Goal: Task Accomplishment & Management: Use online tool/utility

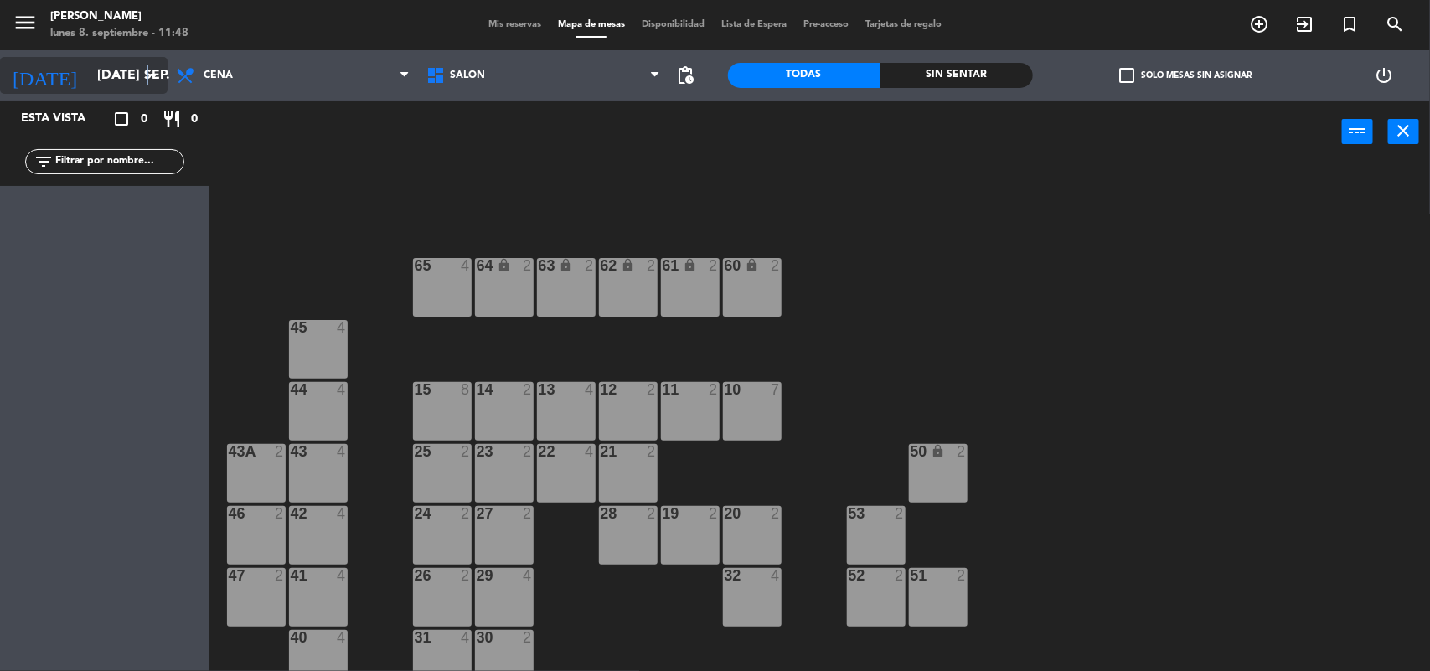
click at [148, 74] on icon "arrow_drop_down" at bounding box center [153, 75] width 20 height 20
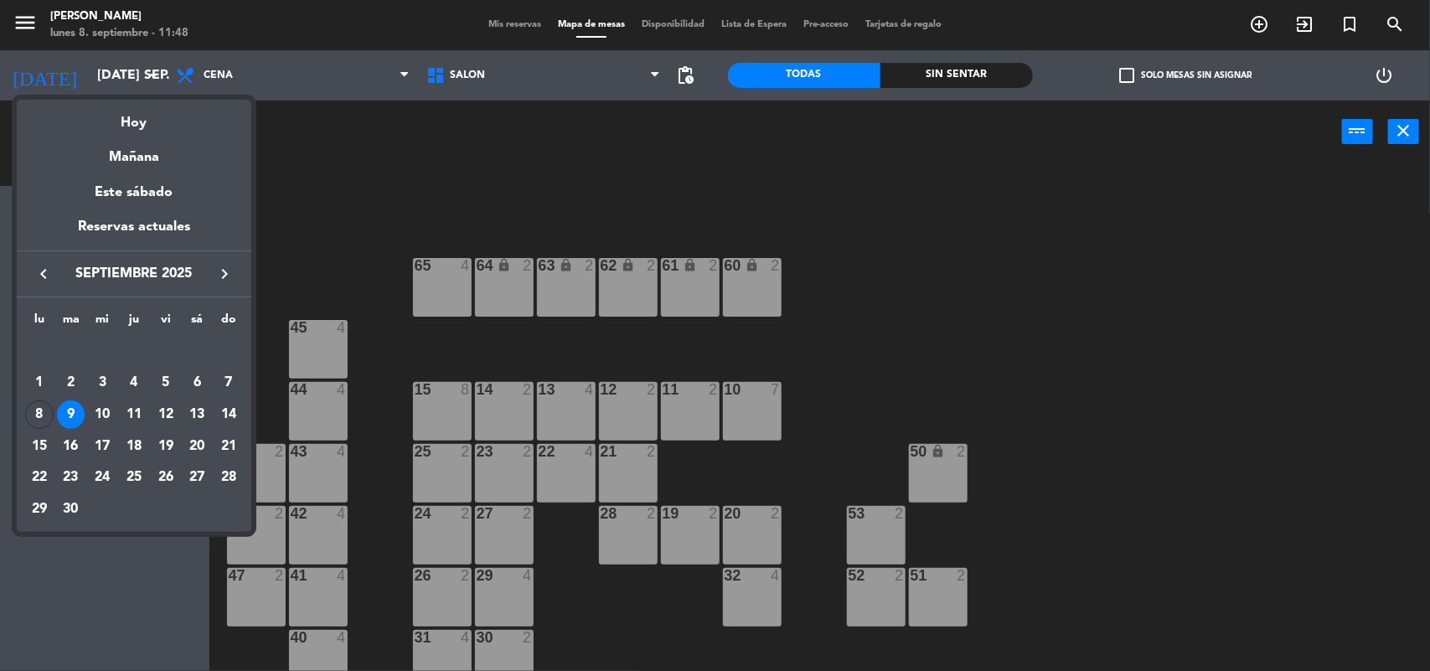
drag, startPoint x: 34, startPoint y: 405, endPoint x: 82, endPoint y: 345, distance: 76.8
click at [36, 400] on td "8" at bounding box center [39, 415] width 32 height 32
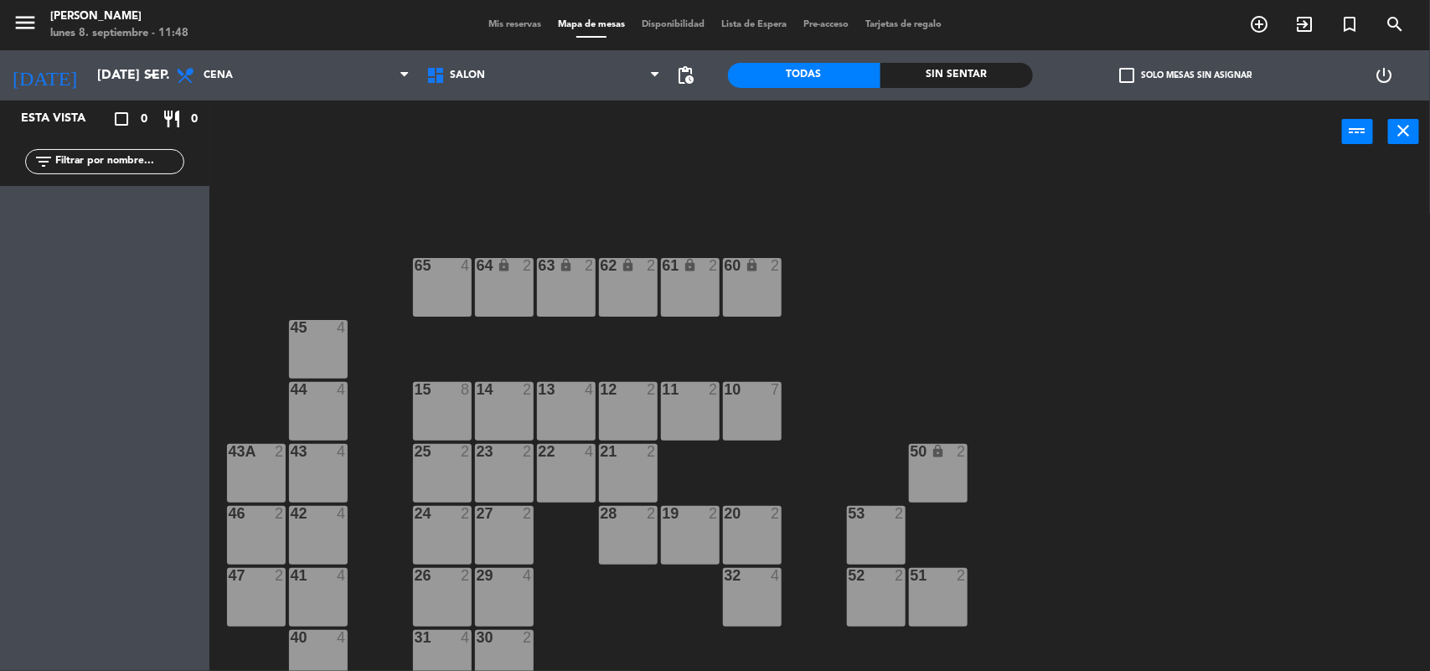
type input "lun. [DATE]"
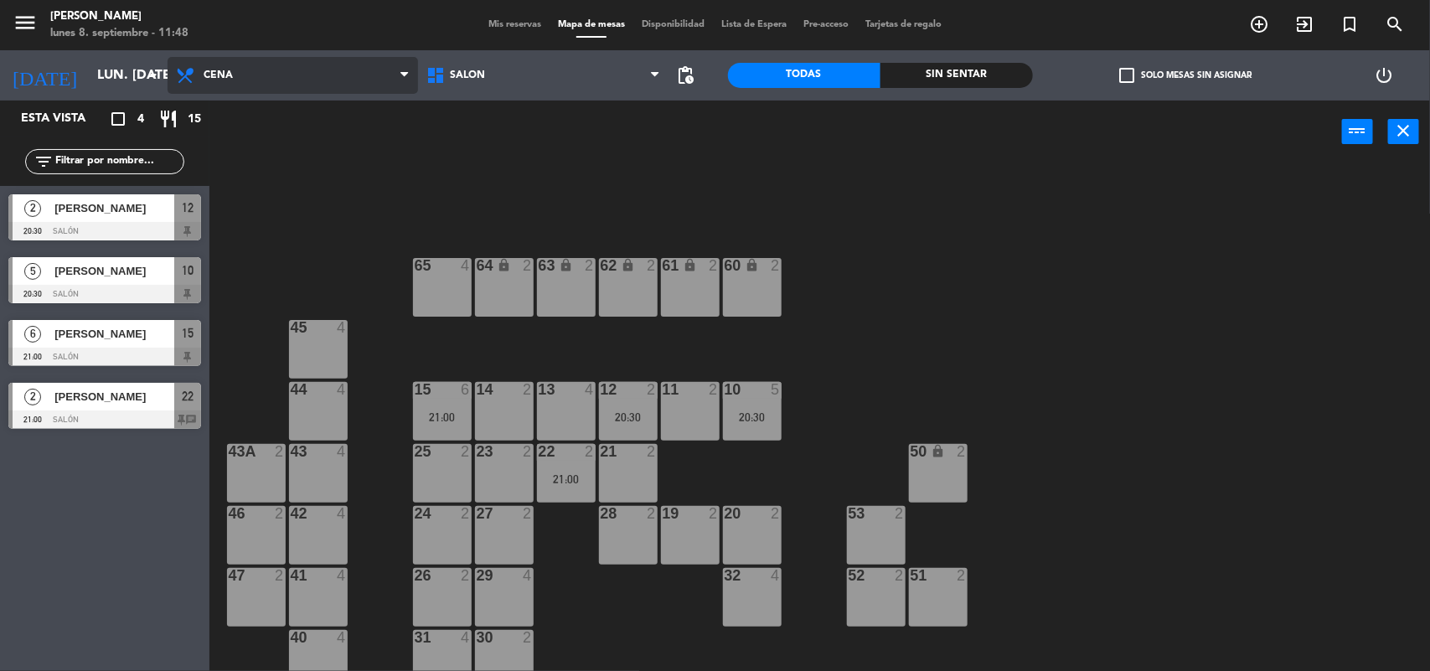
click at [237, 75] on span "Cena" at bounding box center [293, 75] width 250 height 37
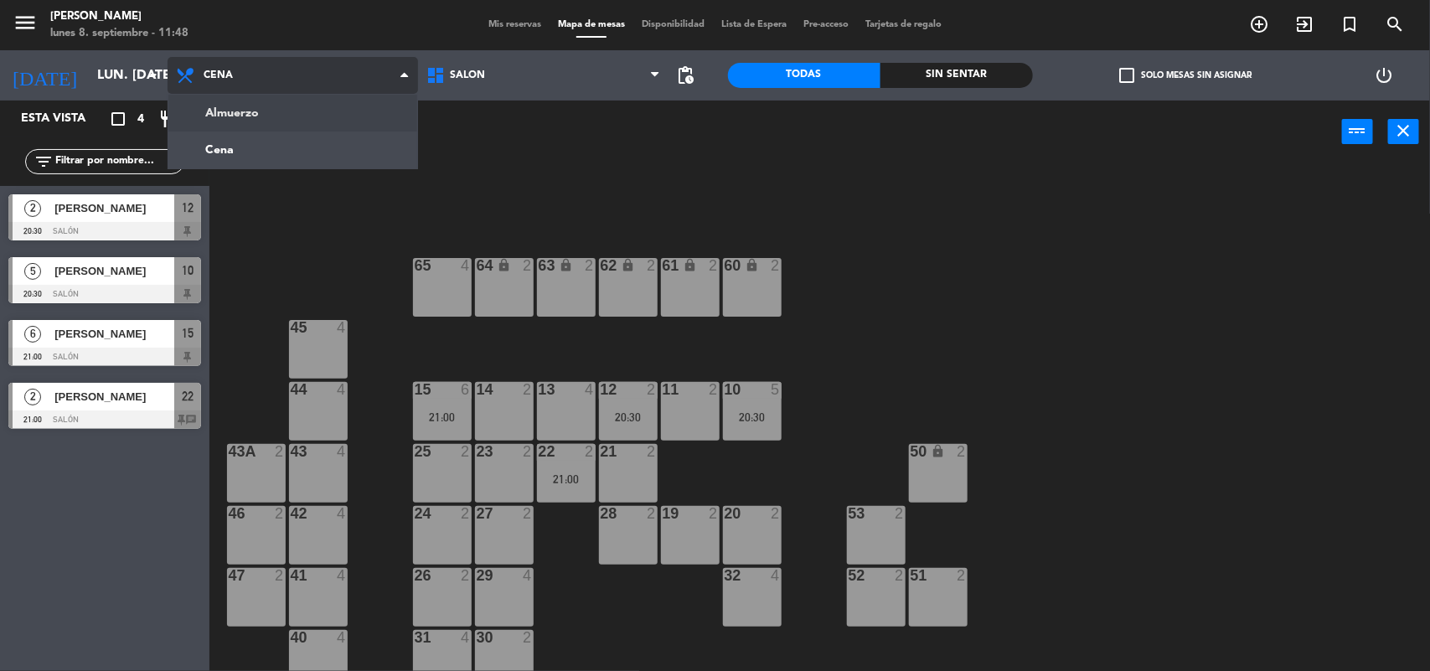
click at [249, 118] on ng-component "menu [PERSON_NAME] lunes 8. septiembre - 11:48 Mis reservas Mapa de mesas Dispo…" at bounding box center [715, 336] width 1430 height 673
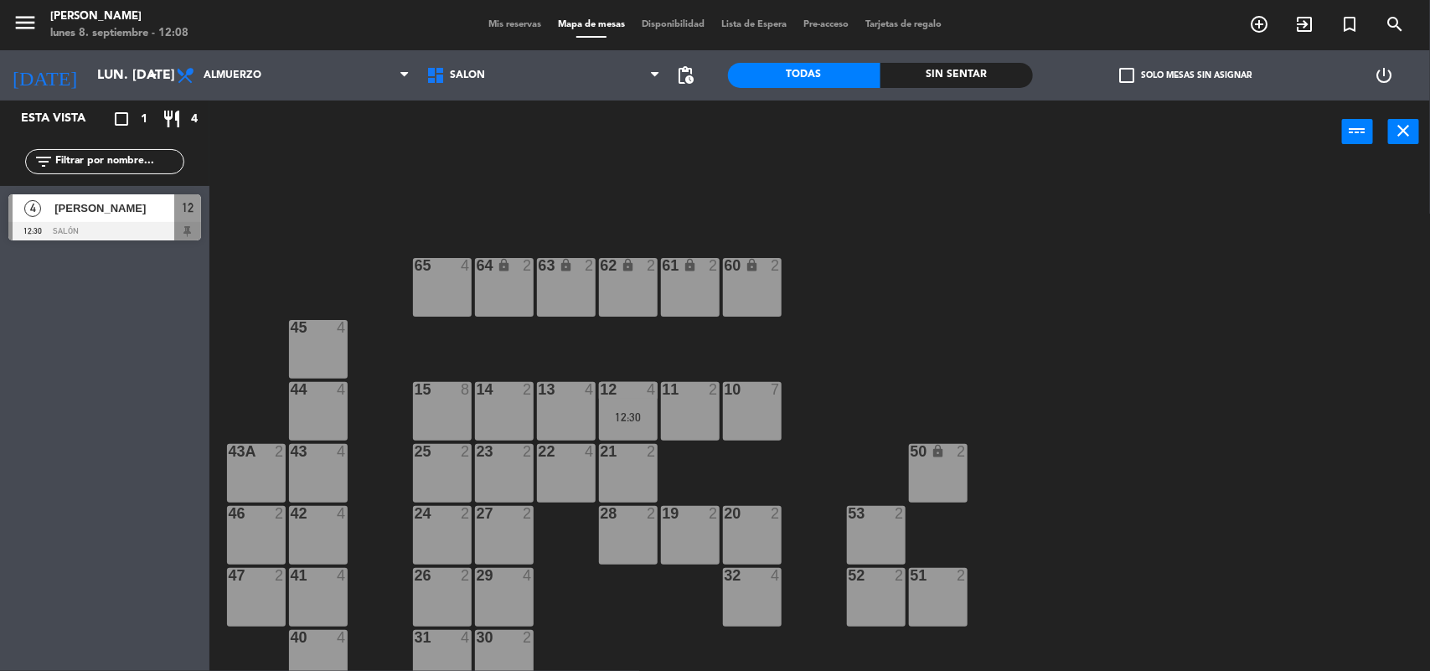
click at [511, 22] on span "Mis reservas" at bounding box center [515, 24] width 70 height 9
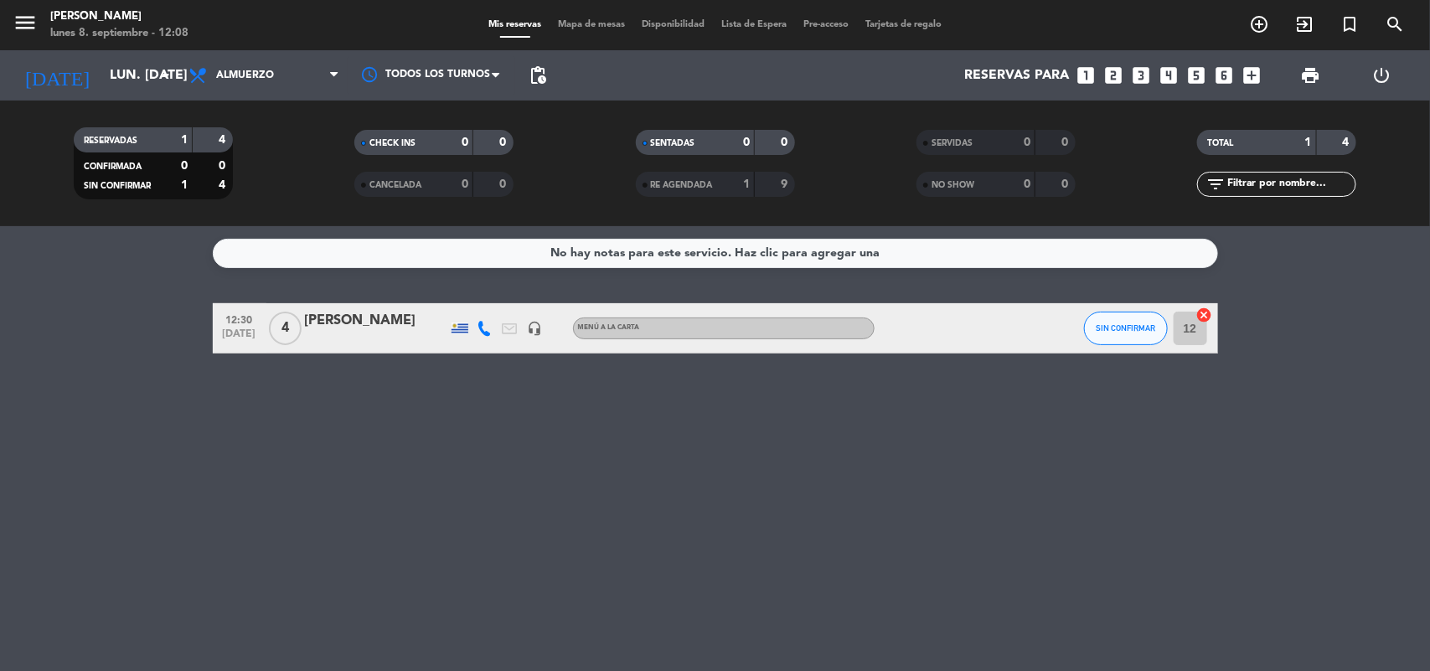
click at [684, 182] on span "RE AGENDADA" at bounding box center [682, 185] width 62 height 8
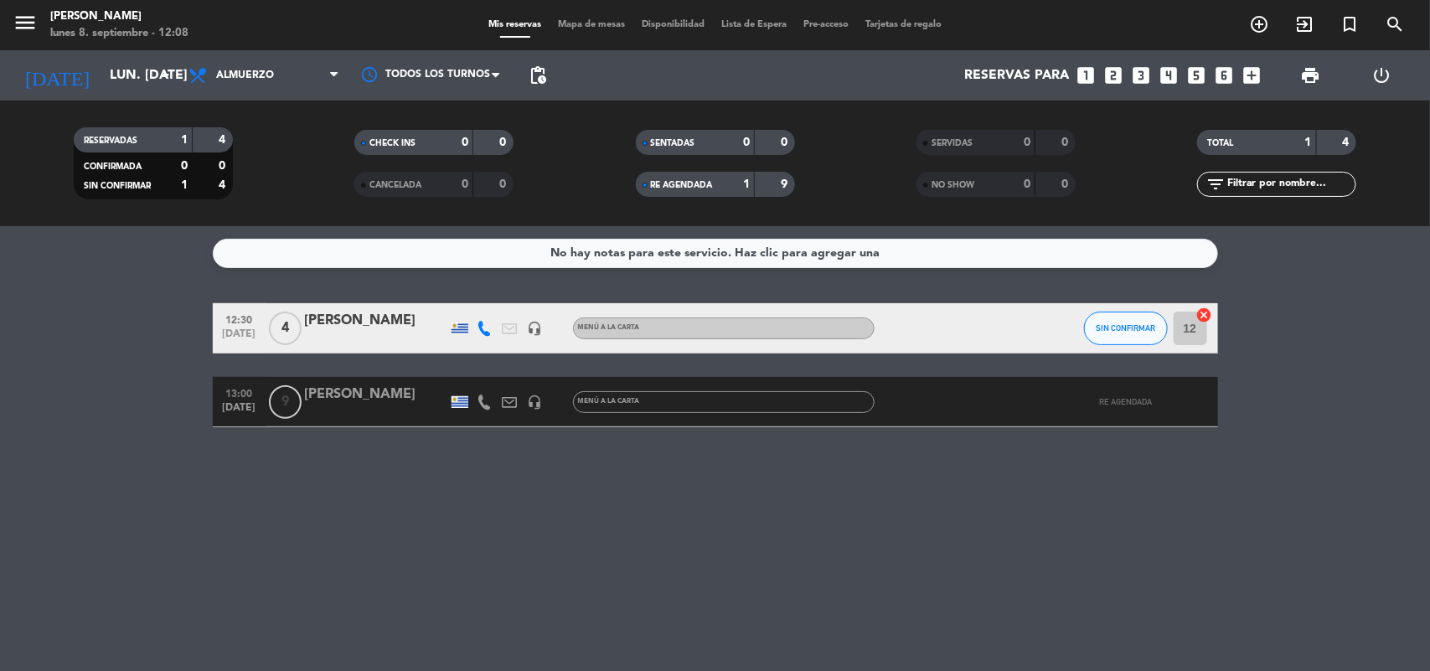
click at [328, 332] on div "[PERSON_NAME]" at bounding box center [376, 321] width 142 height 22
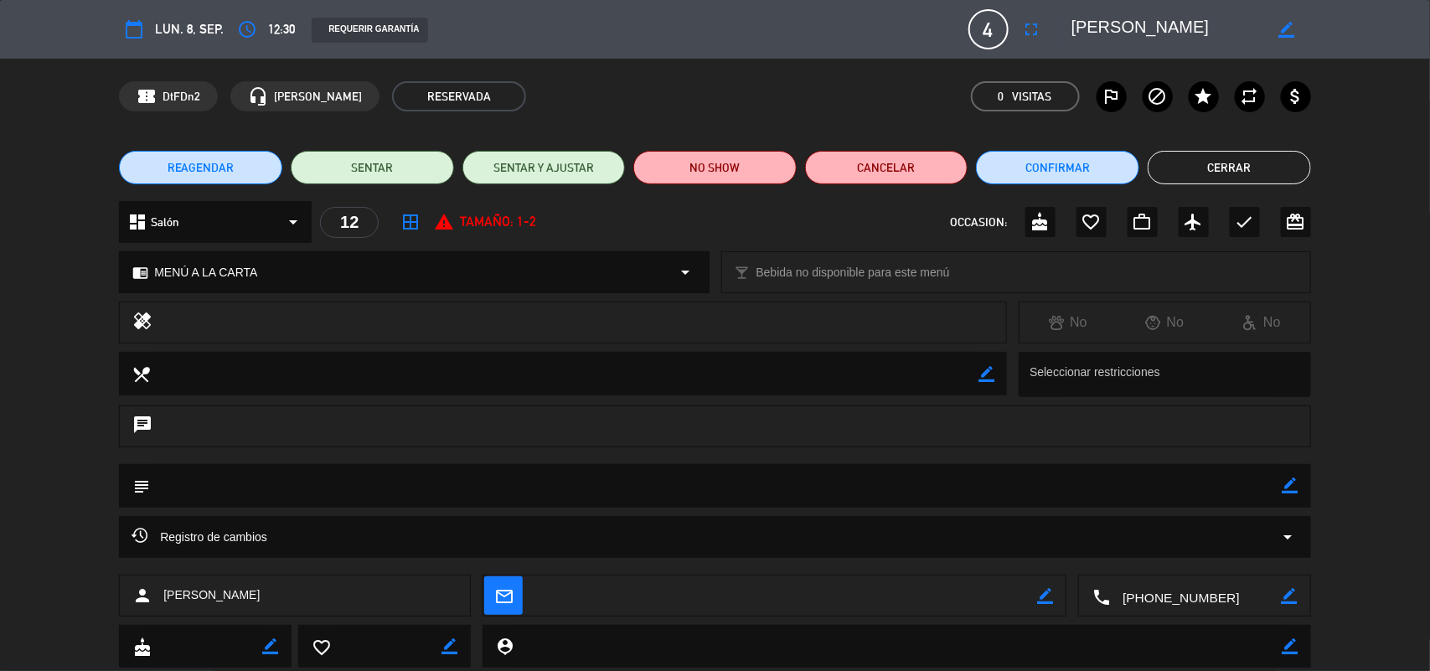
click at [1244, 165] on button "Cerrar" at bounding box center [1229, 168] width 163 height 34
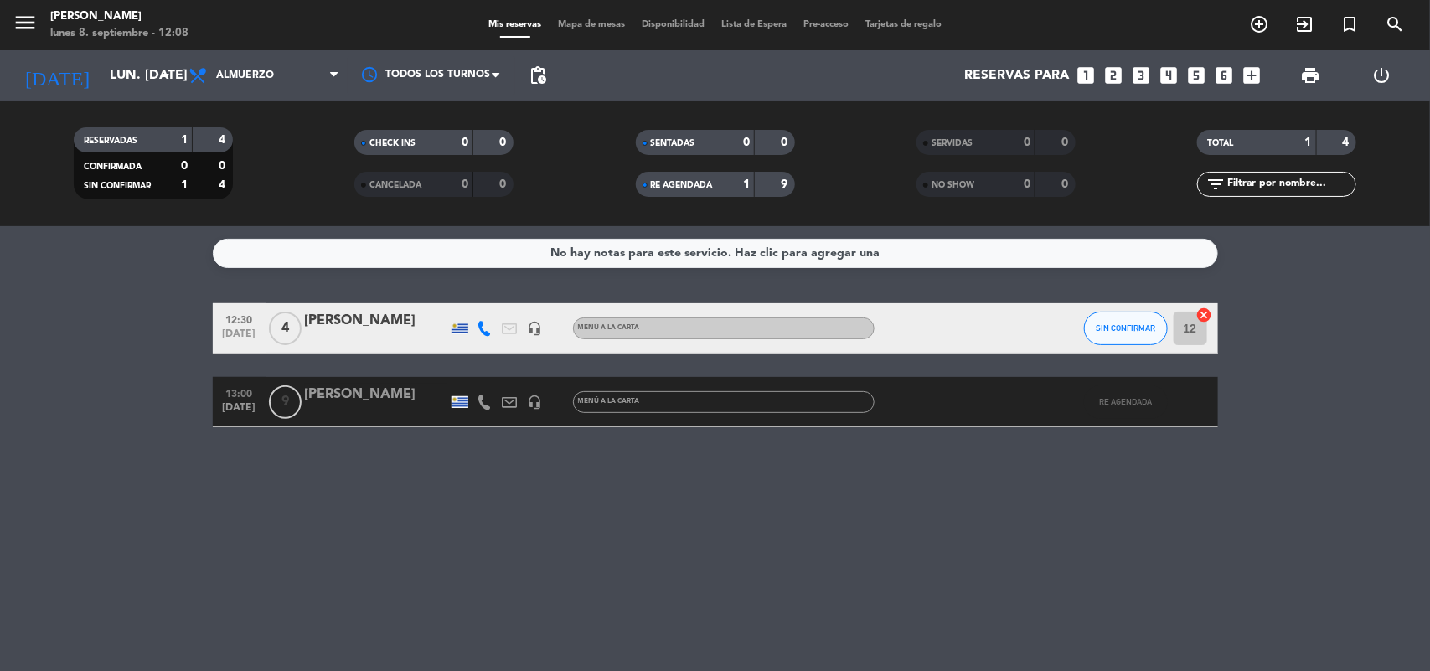
click at [683, 172] on div "RE AGENDADA 1 9" at bounding box center [715, 184] width 159 height 25
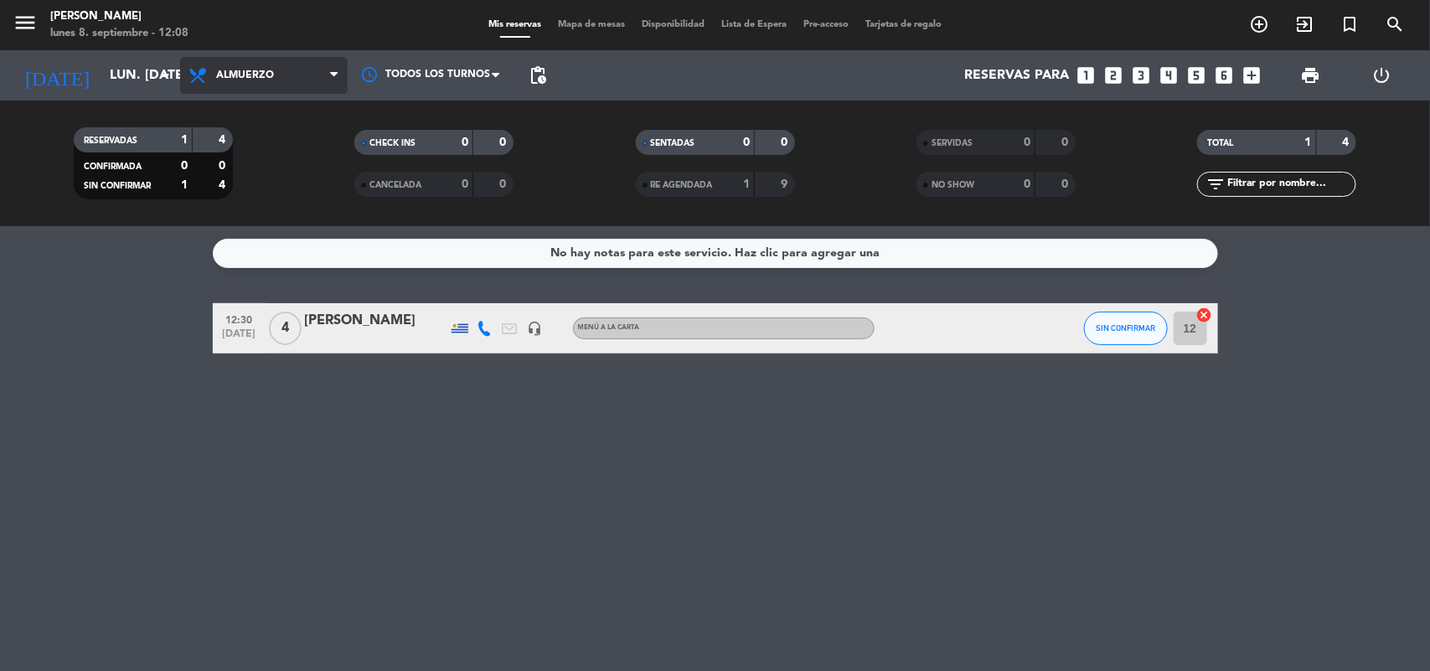
click at [239, 71] on span "Almuerzo" at bounding box center [245, 76] width 58 height 12
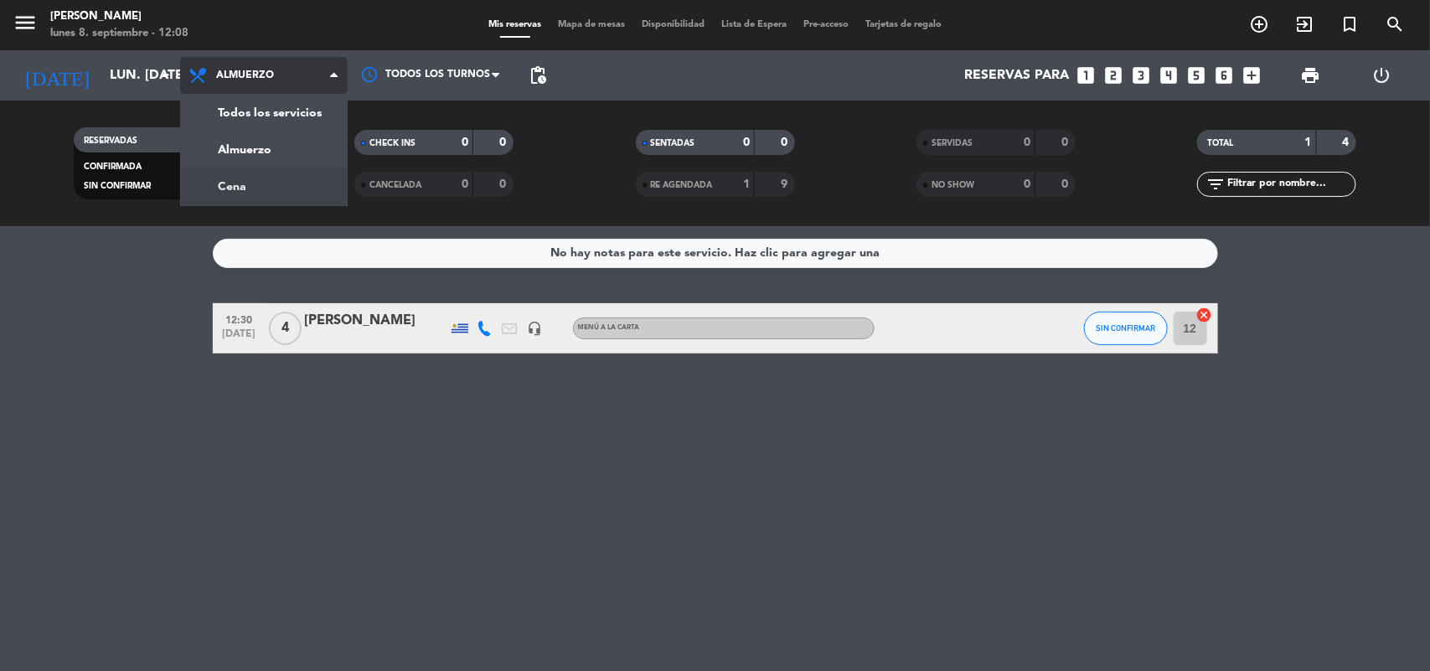
click at [245, 191] on div "menu [PERSON_NAME] lunes 8. septiembre - 12:08 Mis reservas Mapa de mesas Dispo…" at bounding box center [715, 113] width 1430 height 226
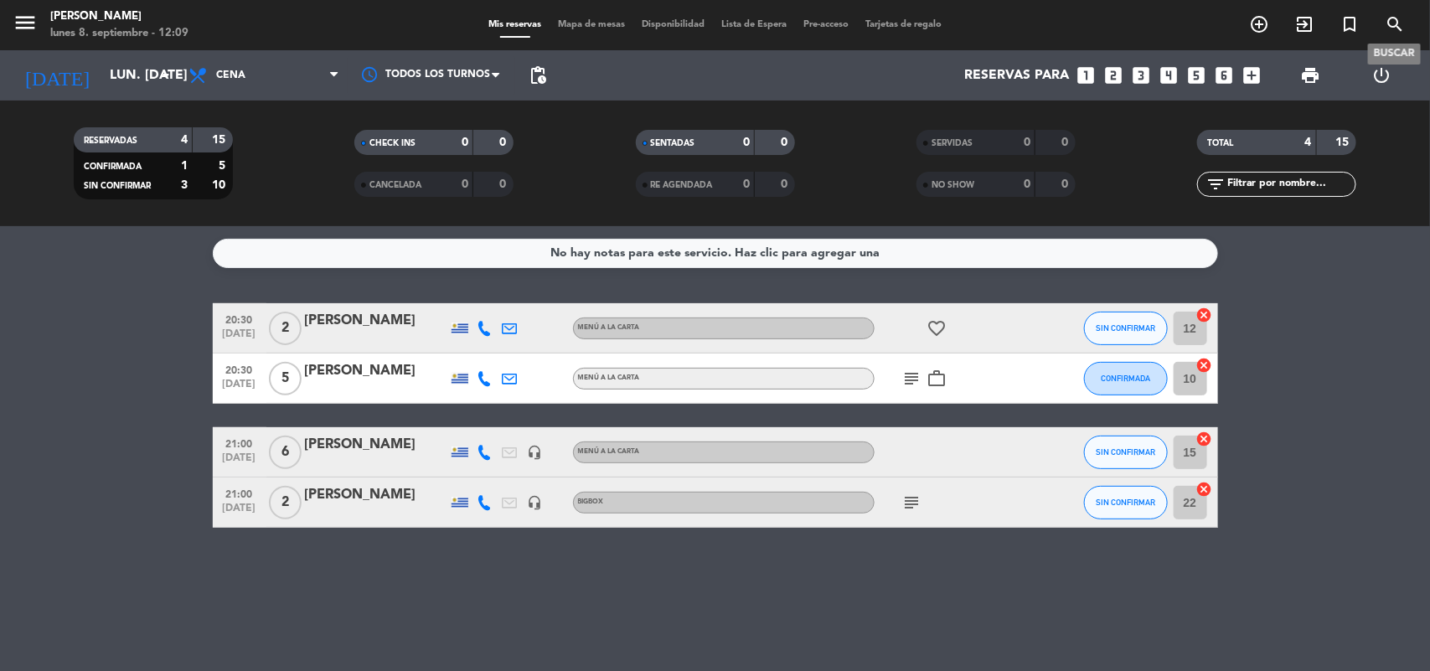
click at [1391, 19] on icon "search" at bounding box center [1395, 24] width 20 height 20
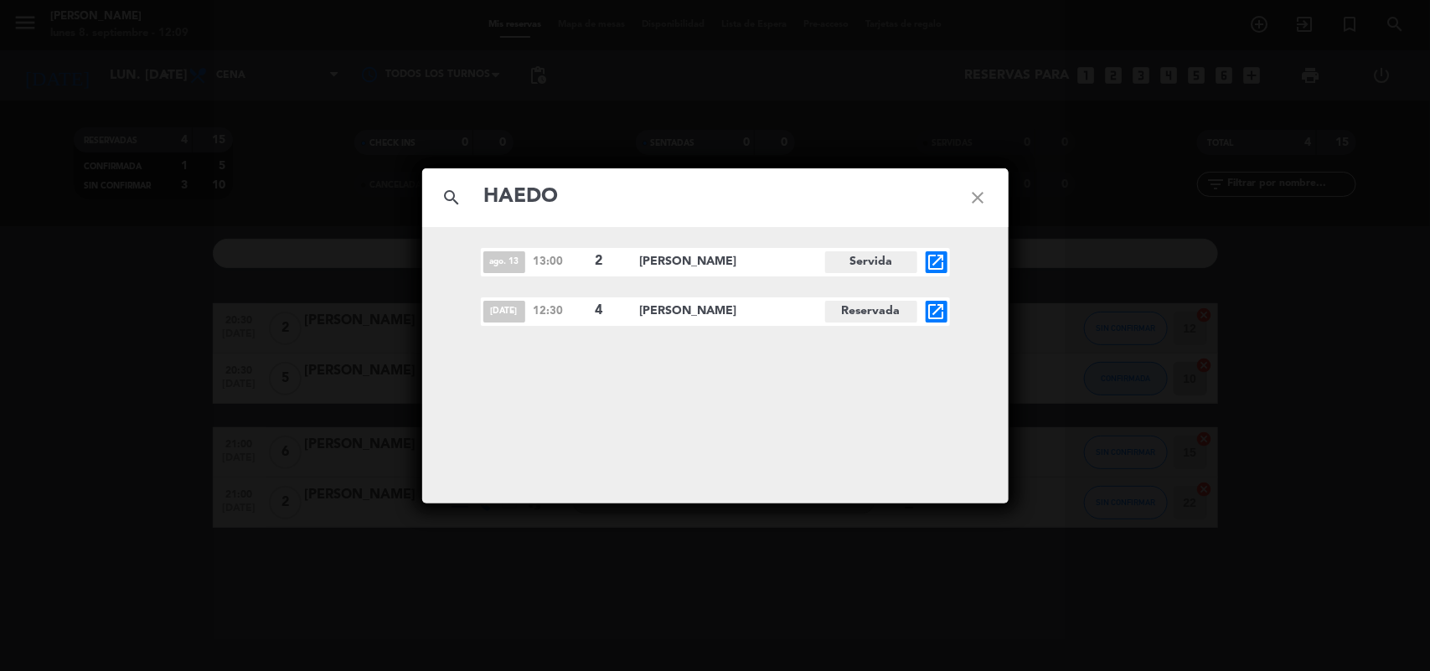
type input "HAEDO"
click at [934, 314] on icon "open_in_new" at bounding box center [936, 312] width 20 height 20
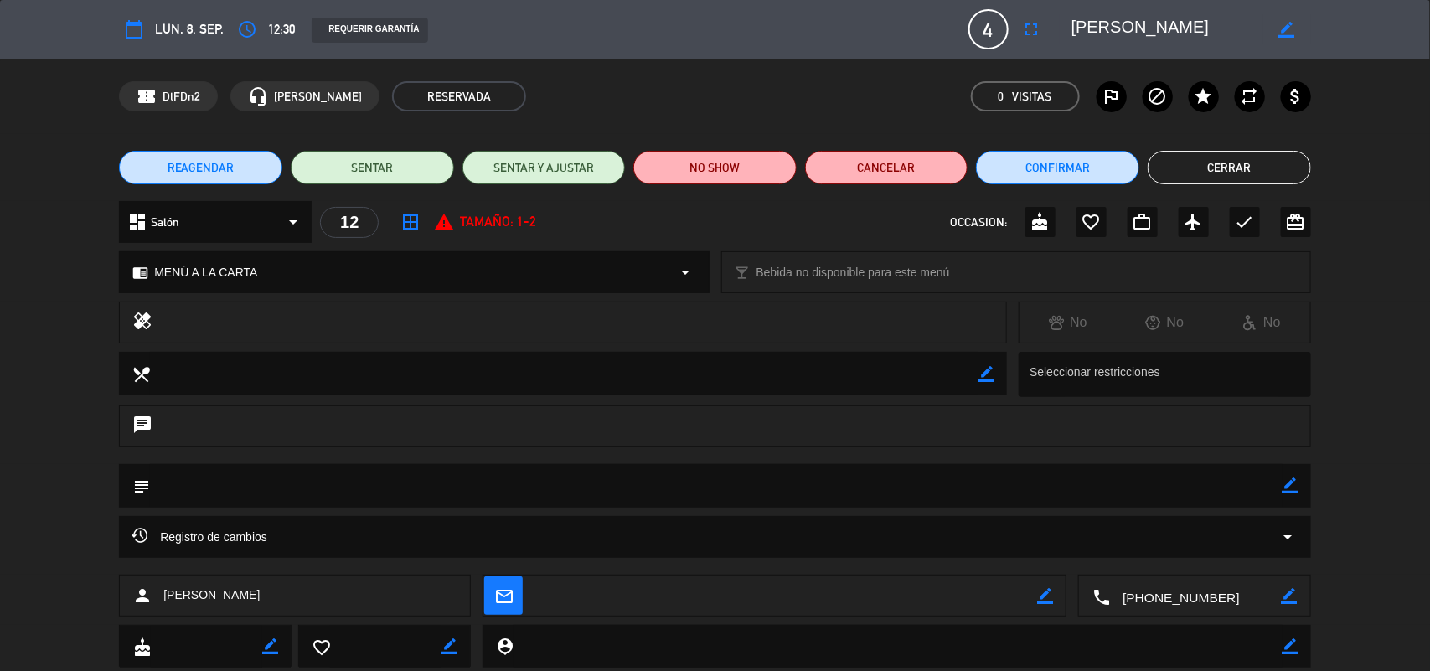
click at [1207, 157] on button "Cerrar" at bounding box center [1229, 168] width 163 height 34
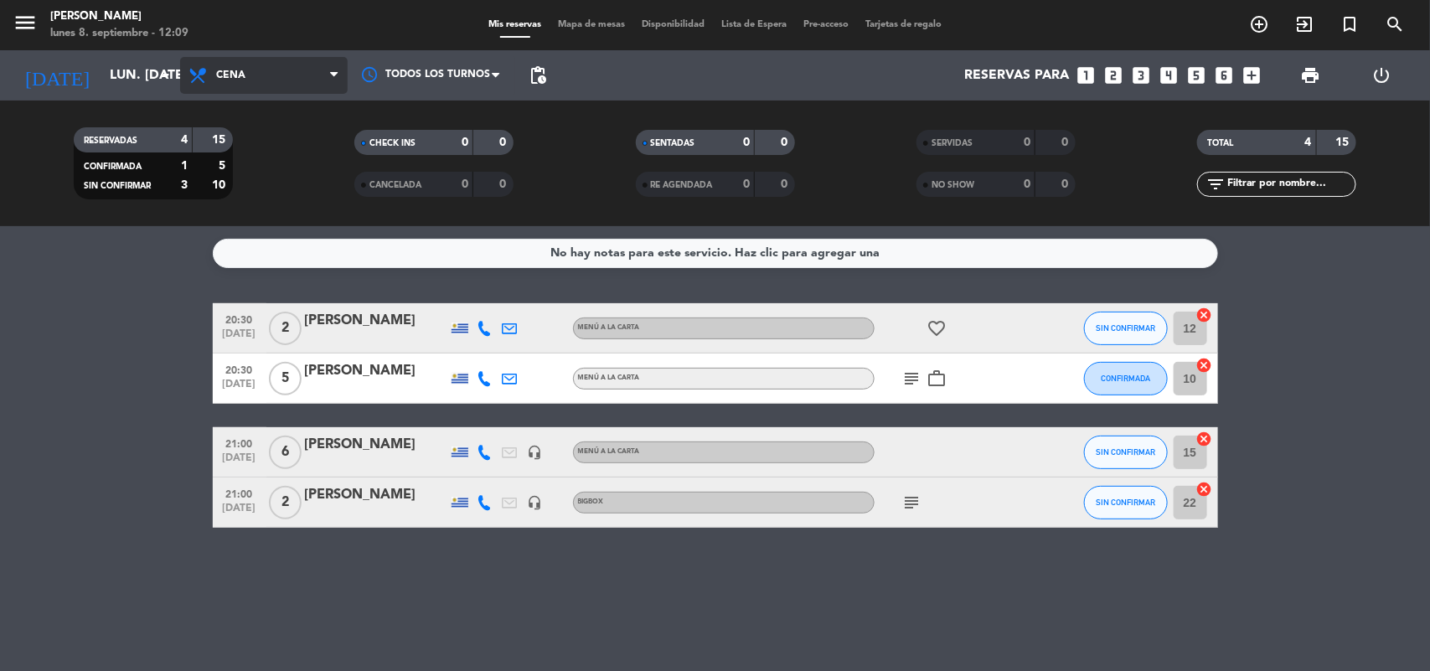
click at [254, 72] on span "Cena" at bounding box center [264, 75] width 168 height 37
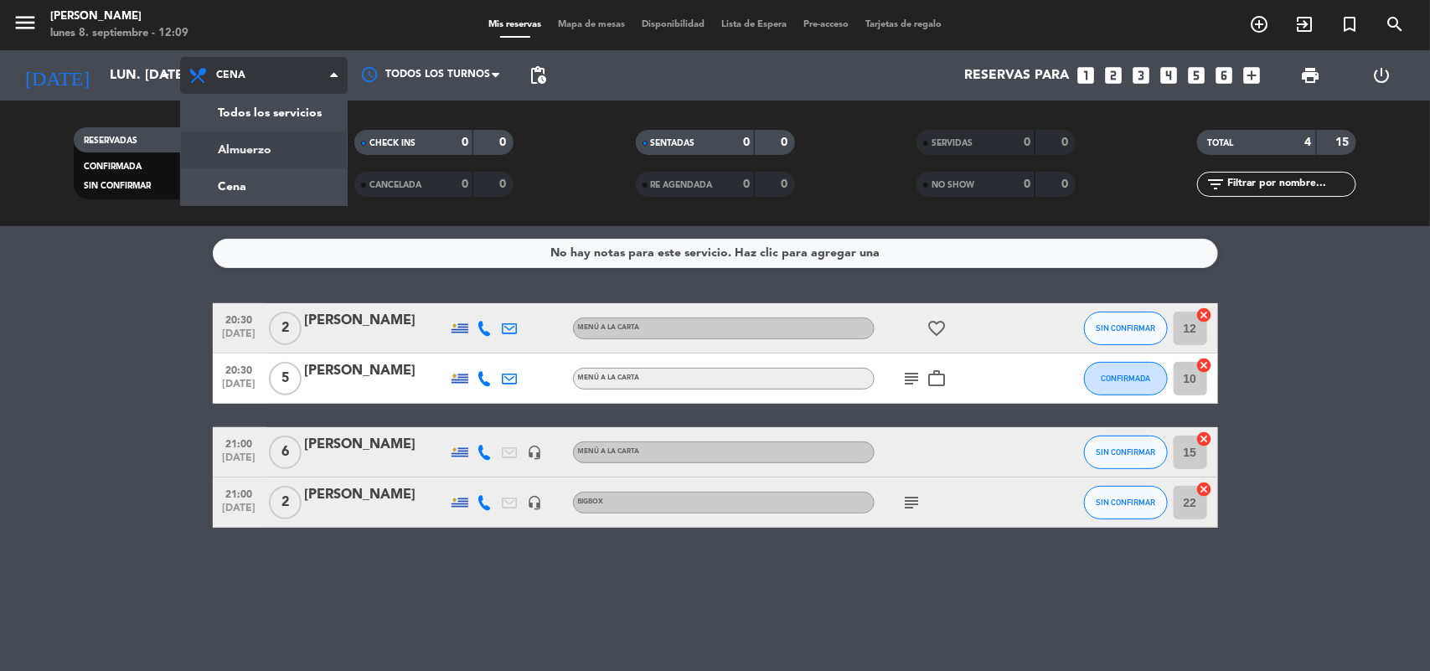
click at [264, 147] on div "menu [PERSON_NAME] lunes 8. septiembre - 12:09 Mis reservas Mapa de mesas Dispo…" at bounding box center [715, 113] width 1430 height 226
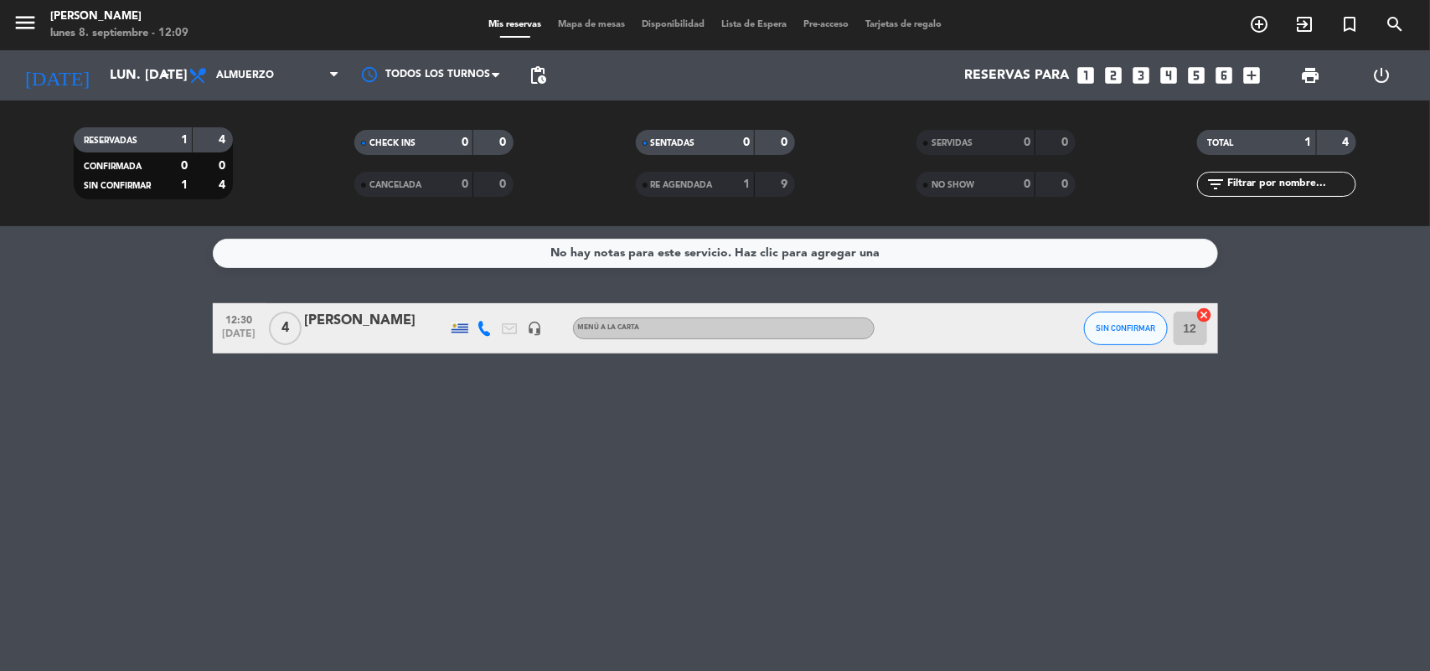
click at [697, 181] on span "RE AGENDADA" at bounding box center [682, 185] width 62 height 8
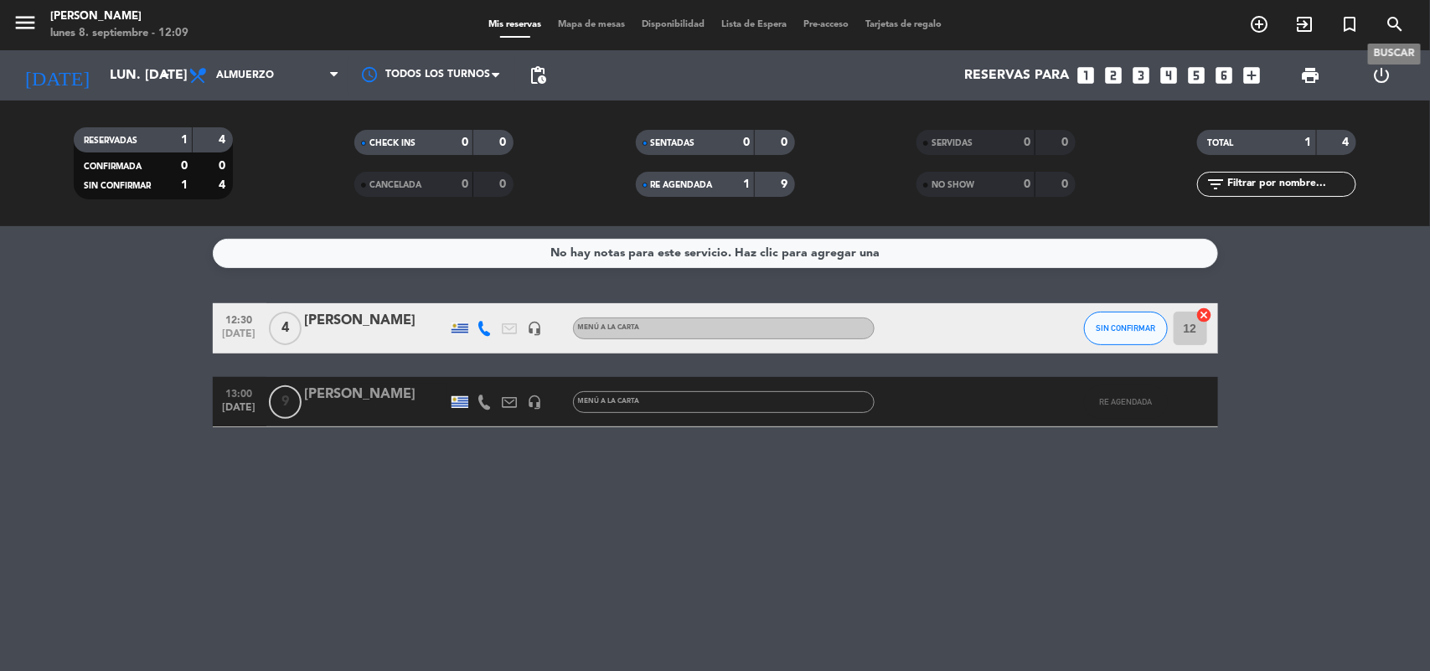
click at [1385, 21] on icon "search" at bounding box center [1395, 24] width 20 height 20
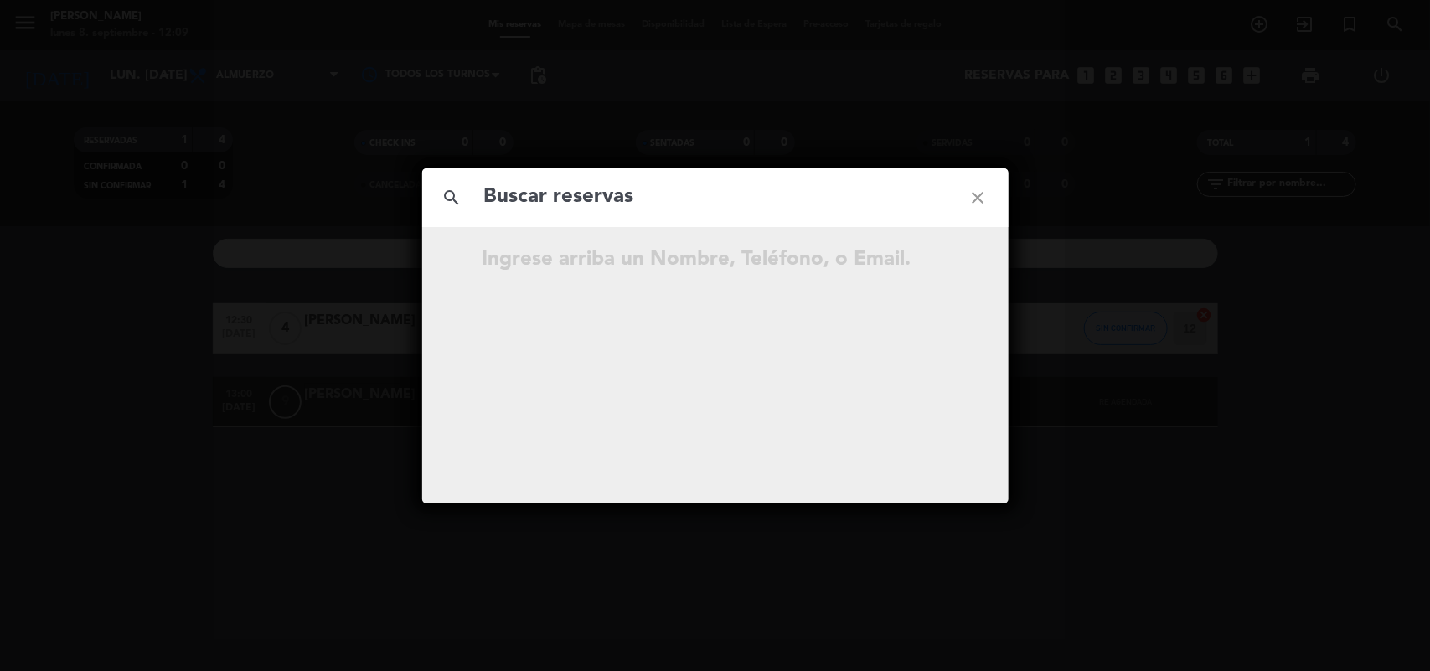
click at [583, 202] on input "text" at bounding box center [715, 197] width 466 height 34
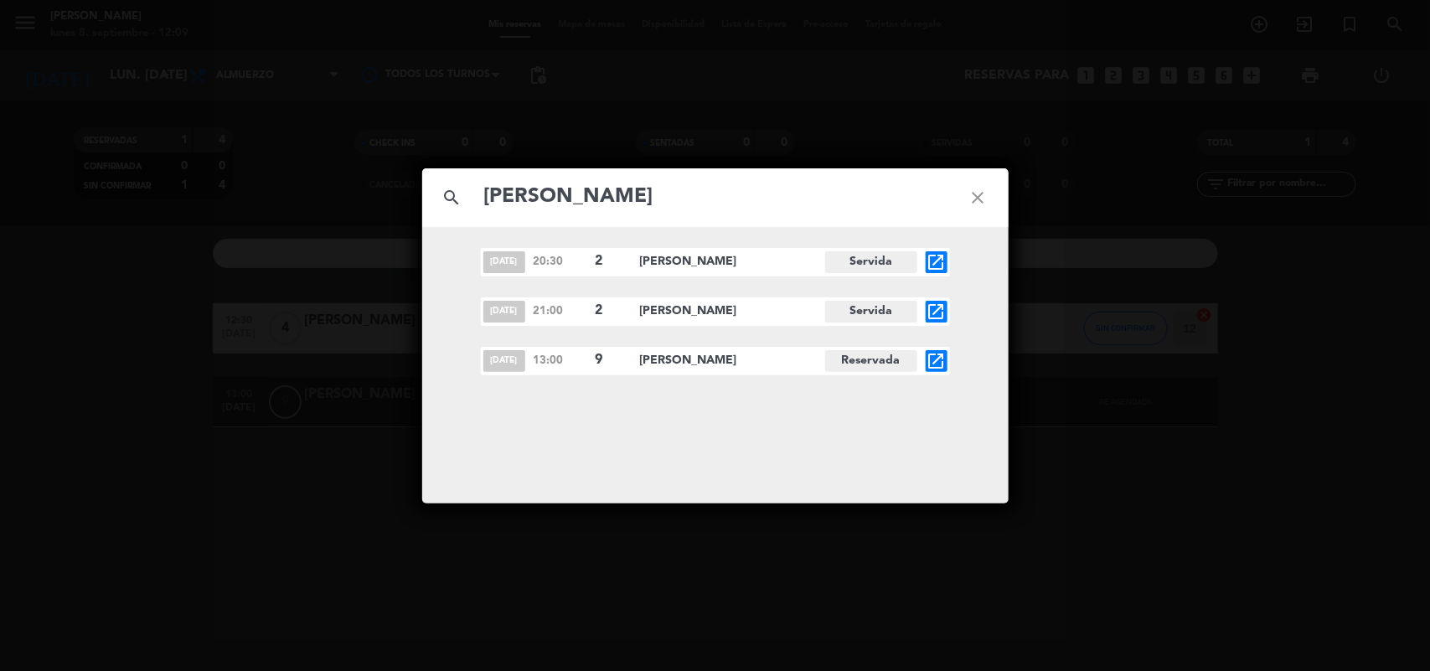
type input "[PERSON_NAME]"
click at [936, 360] on icon "open_in_new" at bounding box center [936, 361] width 20 height 20
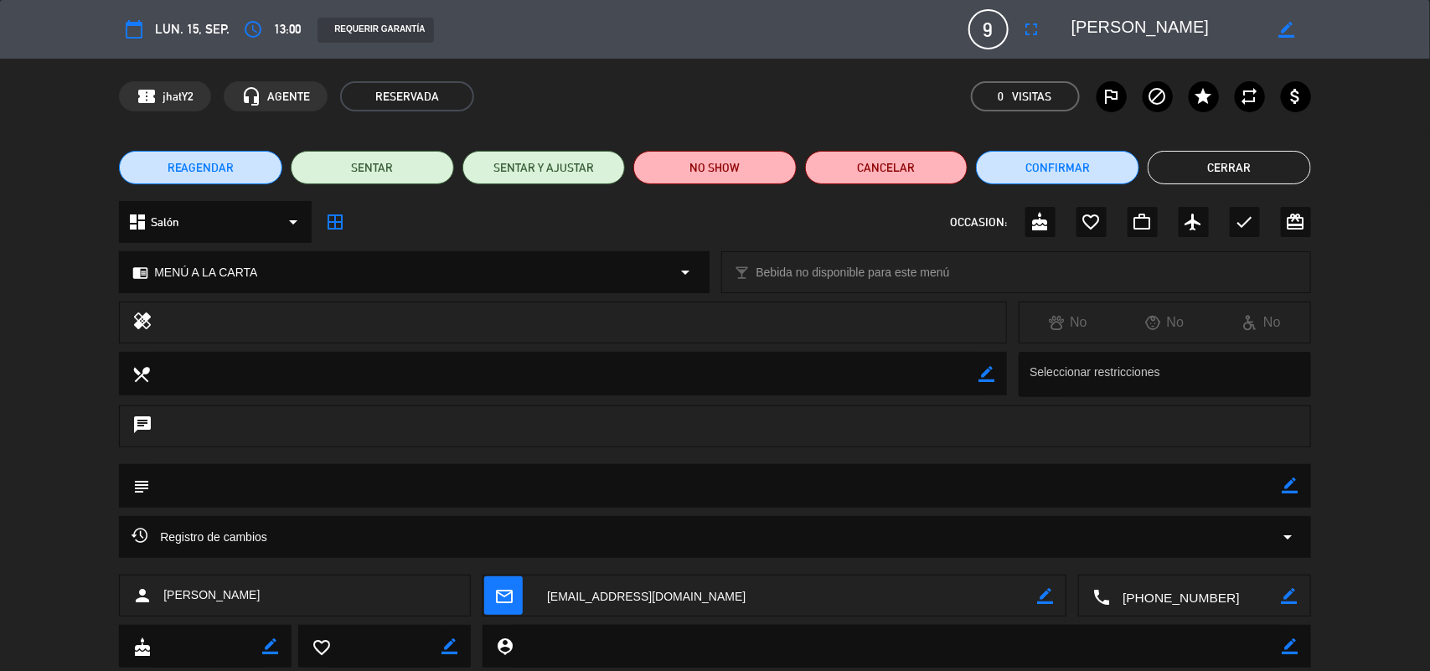
click at [1225, 166] on button "Cerrar" at bounding box center [1229, 168] width 163 height 34
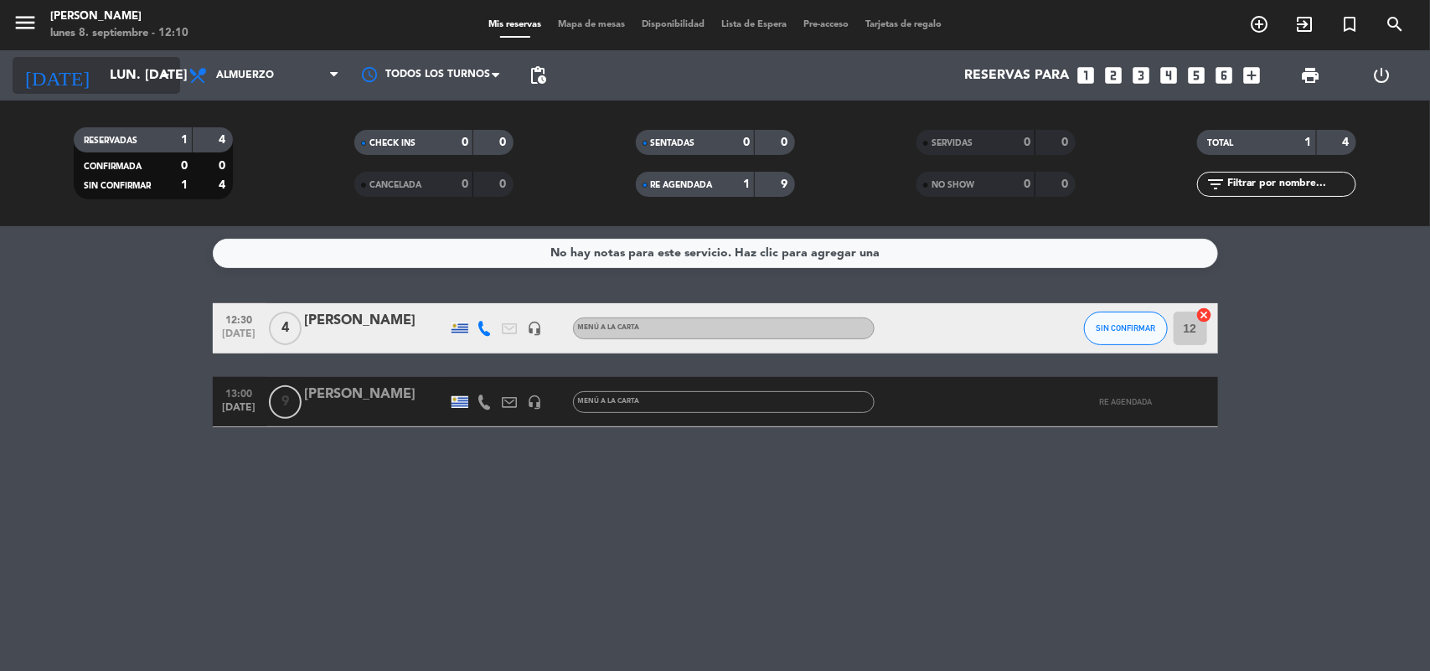
click at [126, 73] on input "lun. [DATE]" at bounding box center [189, 75] width 177 height 33
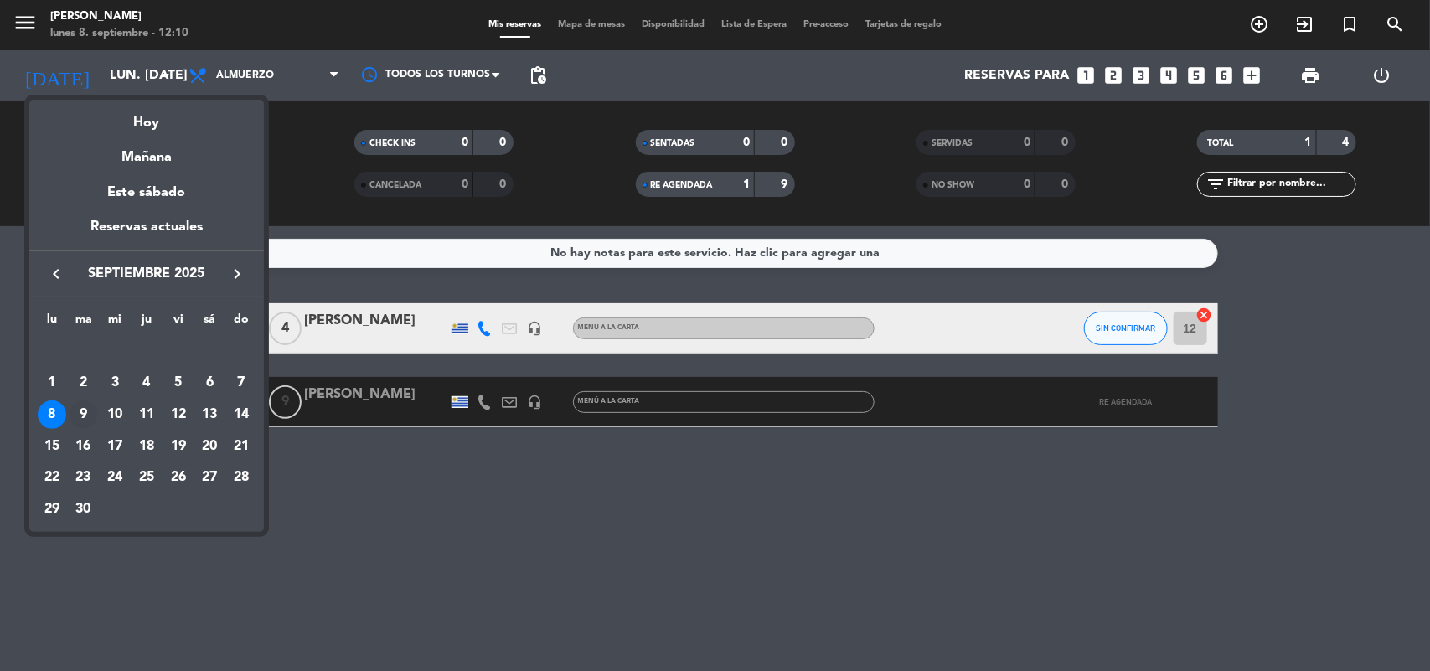
click at [85, 413] on div "9" at bounding box center [84, 414] width 28 height 28
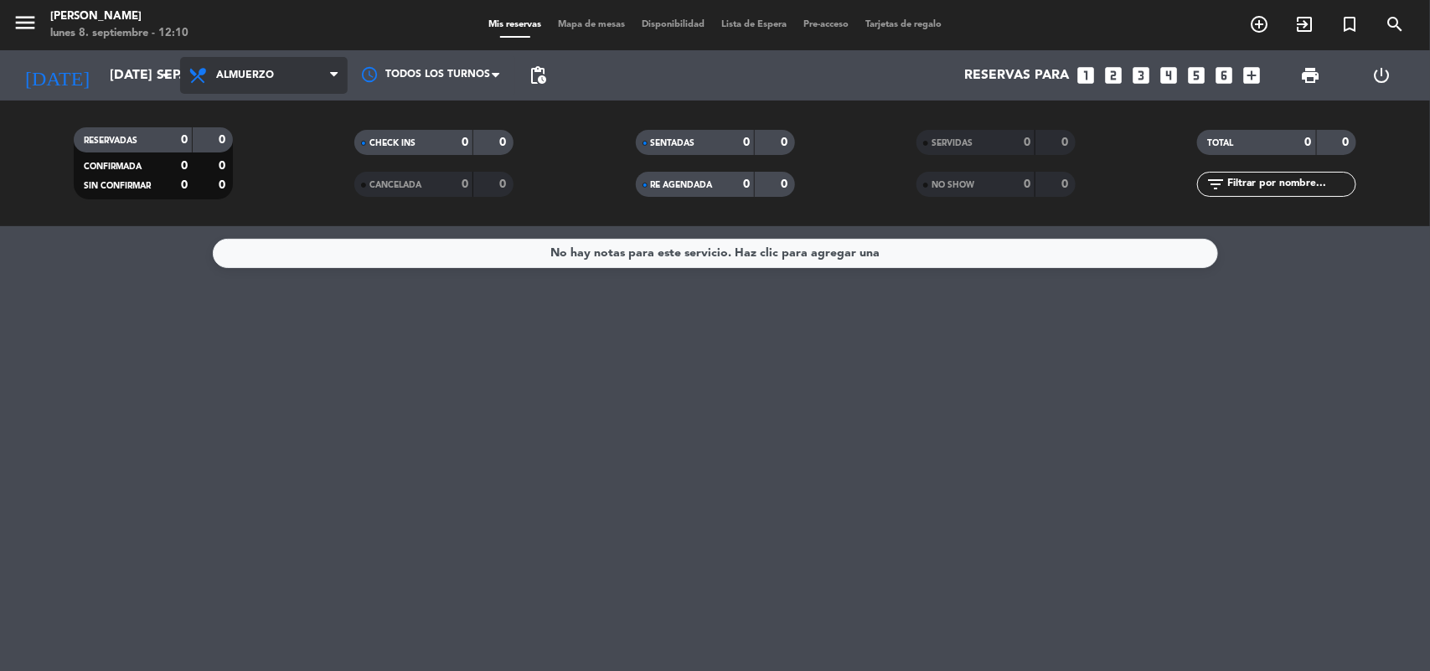
click at [252, 78] on span "Almuerzo" at bounding box center [245, 76] width 58 height 12
click at [266, 144] on div "menu [PERSON_NAME] lunes 8. septiembre - 12:10 Mis reservas Mapa de mesas Dispo…" at bounding box center [715, 113] width 1430 height 226
click at [252, 65] on span "Almuerzo" at bounding box center [264, 75] width 168 height 37
click at [211, 188] on div "menu [PERSON_NAME] lunes 8. septiembre - 12:10 Mis reservas Mapa de mesas Dispo…" at bounding box center [715, 113] width 1430 height 226
click at [119, 74] on input "[DATE] sep." at bounding box center [189, 75] width 177 height 33
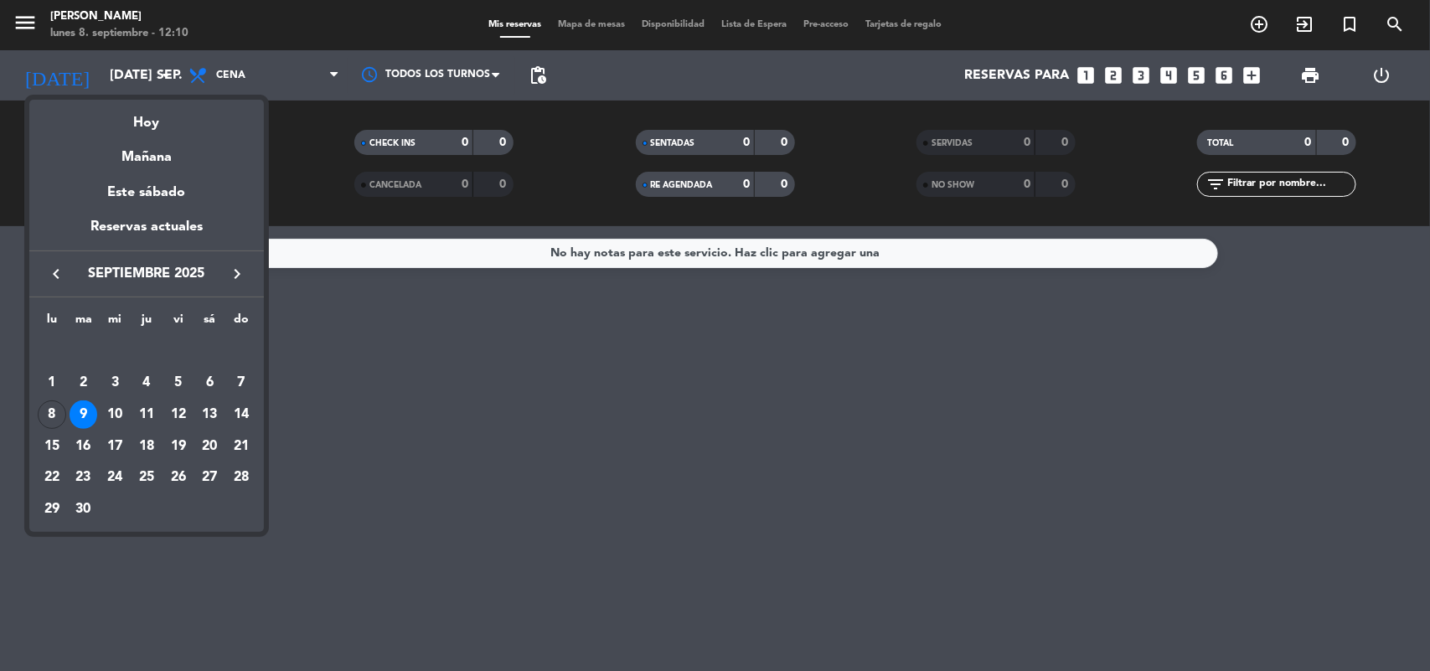
click at [49, 405] on div "8" at bounding box center [52, 414] width 28 height 28
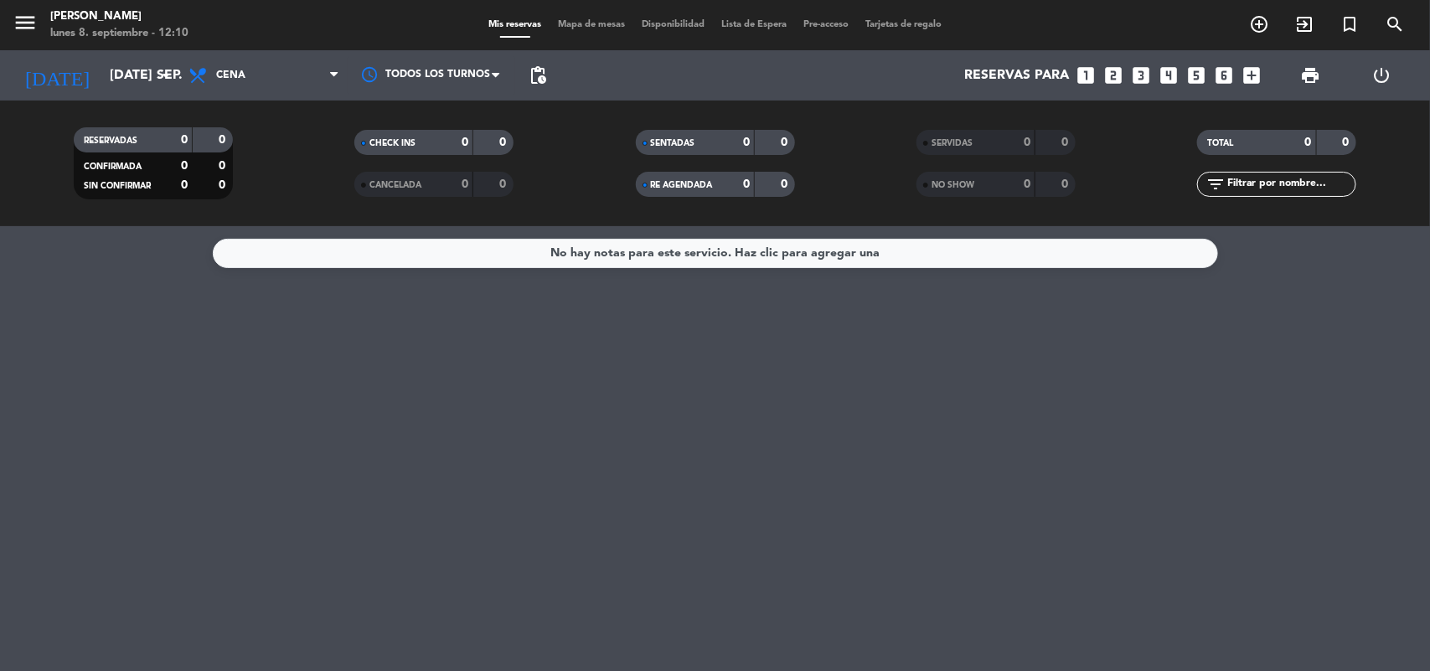
type input "lun. [DATE]"
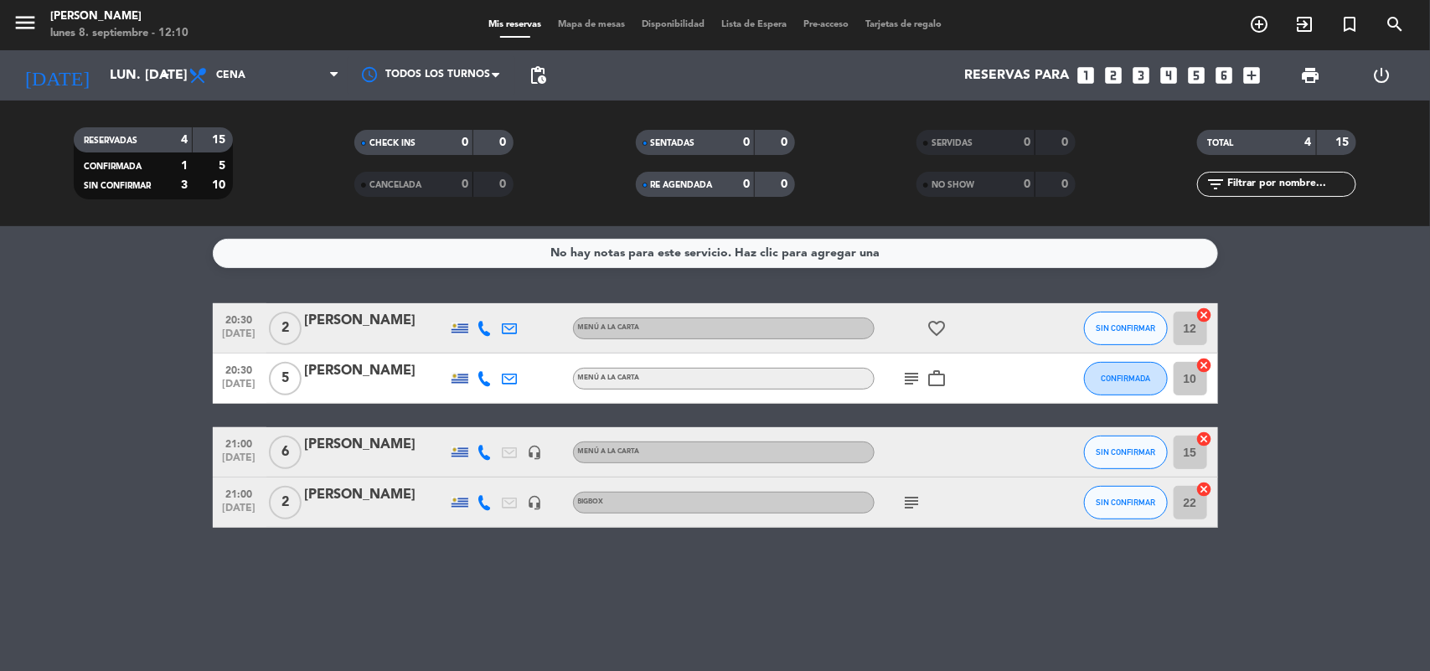
click at [700, 184] on span "RE AGENDADA" at bounding box center [682, 185] width 62 height 8
click at [254, 78] on span "Cena" at bounding box center [264, 75] width 168 height 37
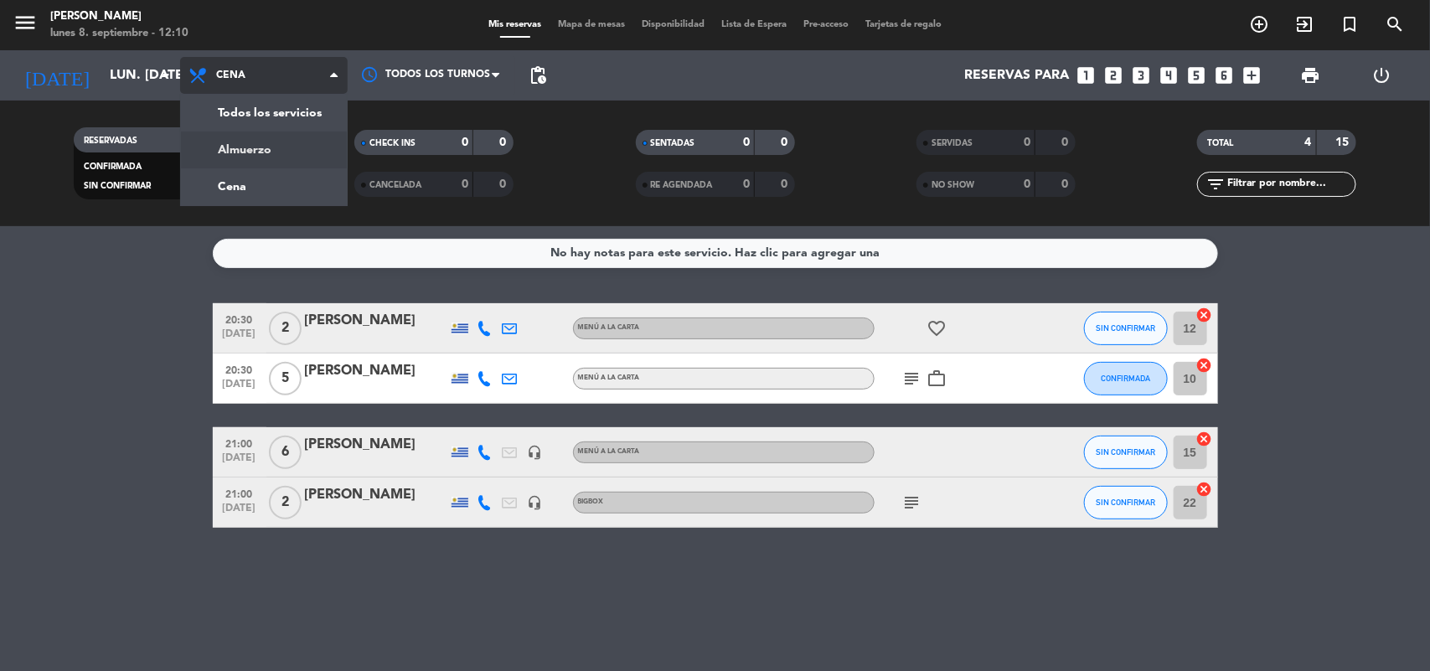
click at [232, 153] on div "menu [PERSON_NAME] lunes 8. septiembre - 12:10 Mis reservas Mapa de mesas Dispo…" at bounding box center [715, 113] width 1430 height 226
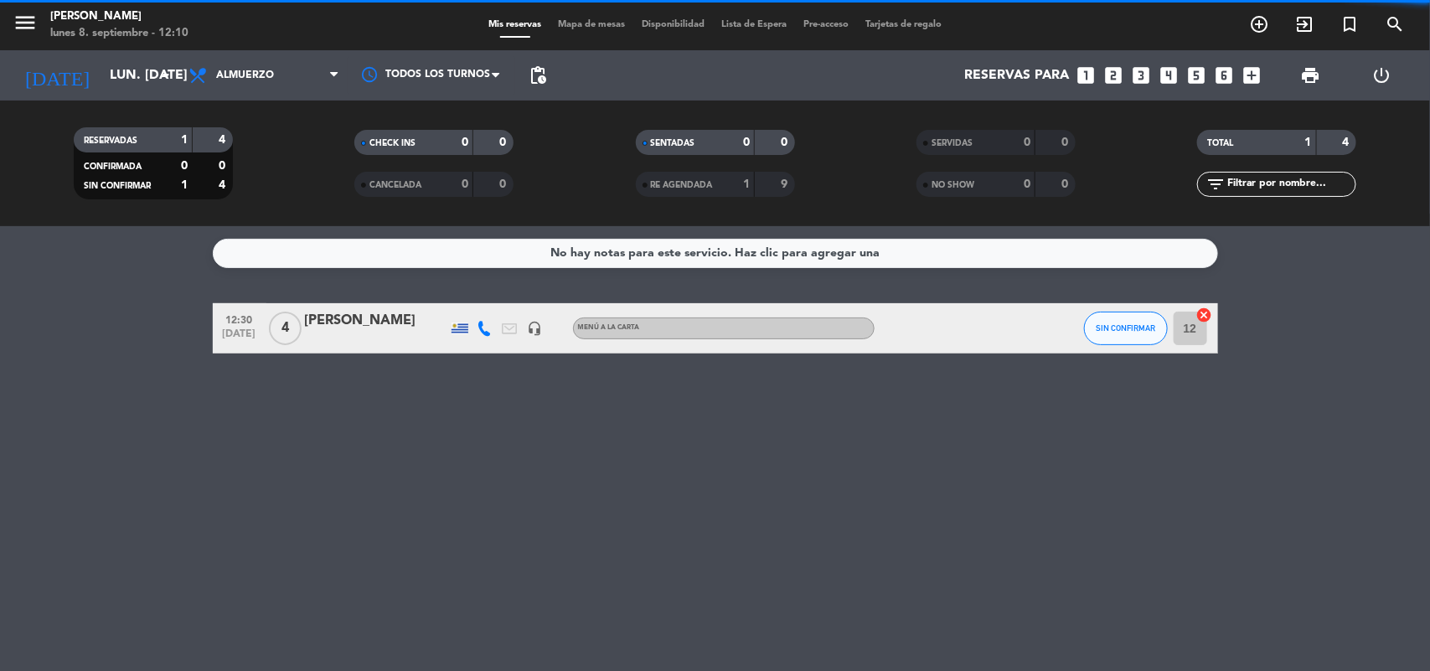
click at [681, 178] on div "RE AGENDADA" at bounding box center [678, 184] width 77 height 19
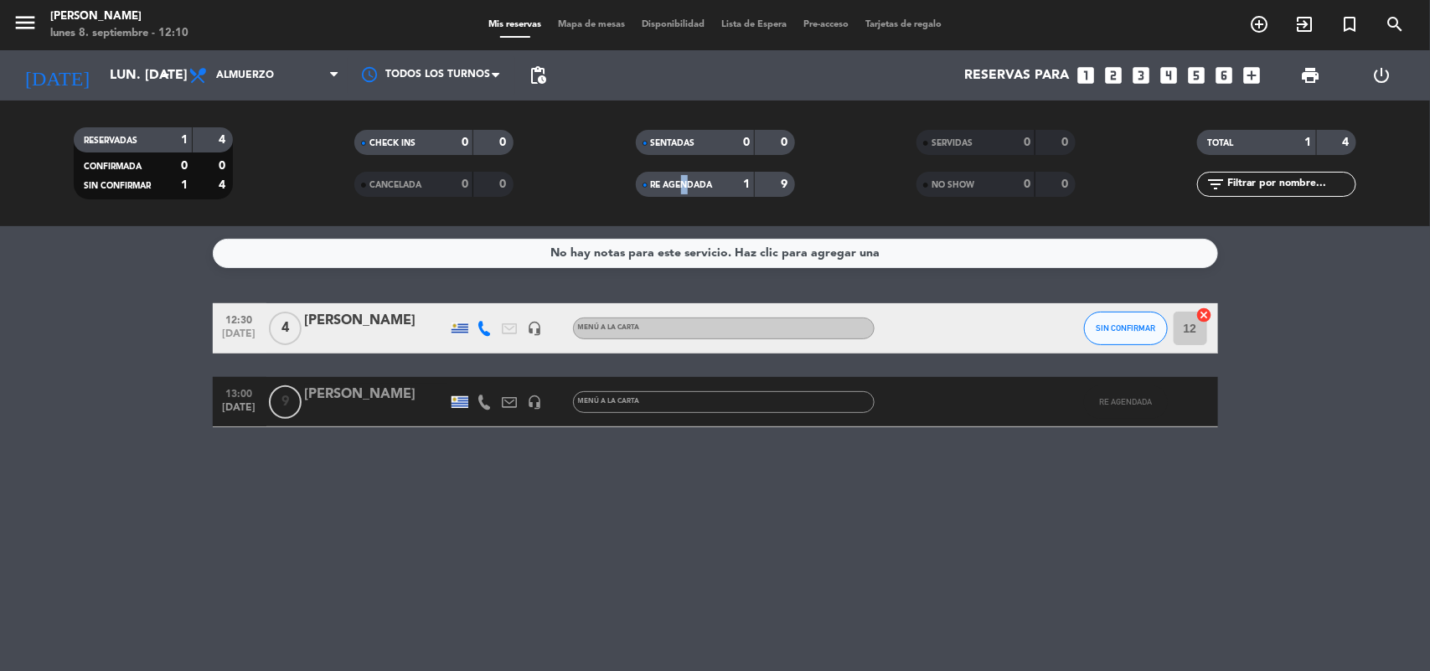
drag, startPoint x: 306, startPoint y: 387, endPoint x: 440, endPoint y: 392, distance: 134.1
click at [440, 392] on div "[PERSON_NAME]" at bounding box center [376, 395] width 142 height 22
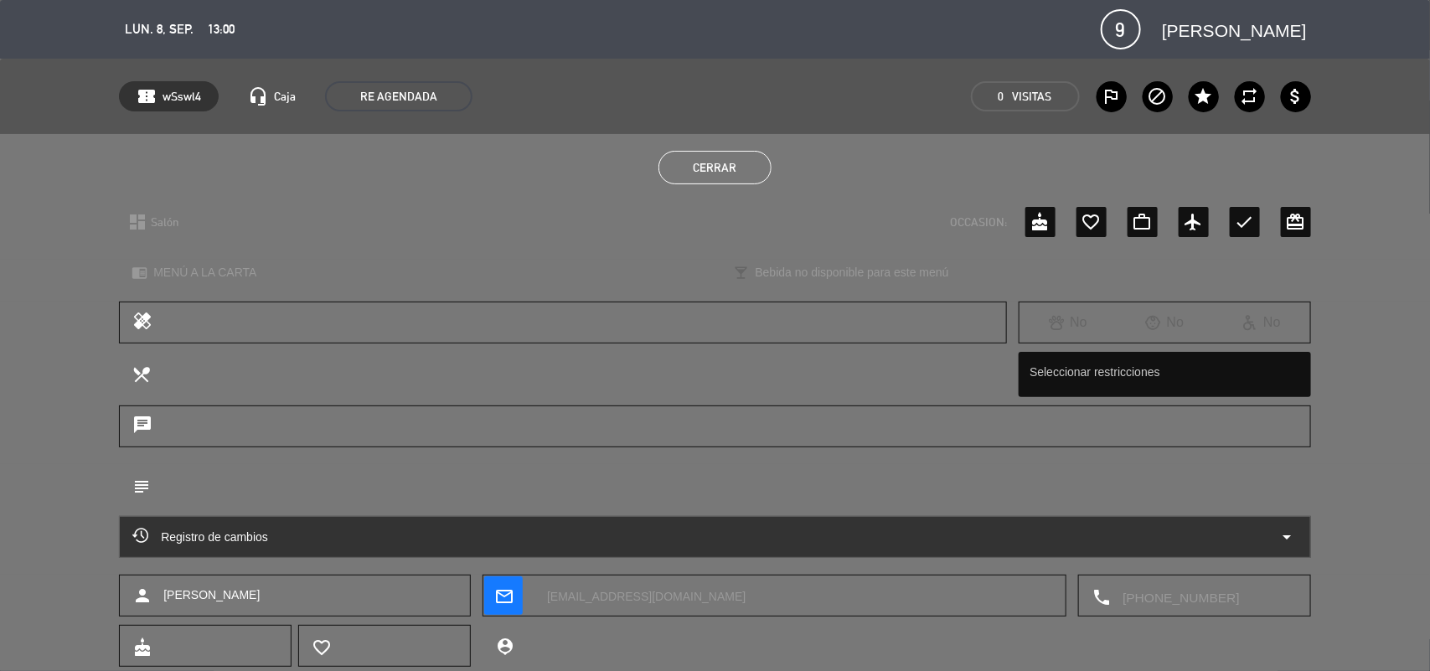
drag, startPoint x: 1308, startPoint y: 30, endPoint x: 1127, endPoint y: 29, distance: 180.1
click at [1127, 29] on div "calendar_today lun. 8, sep. access_time 13:00 9 [PERSON_NAME] fullscreen phone …" at bounding box center [715, 29] width 1192 height 40
copy span "[PERSON_NAME]"
click at [721, 160] on button "Cerrar" at bounding box center [714, 168] width 113 height 34
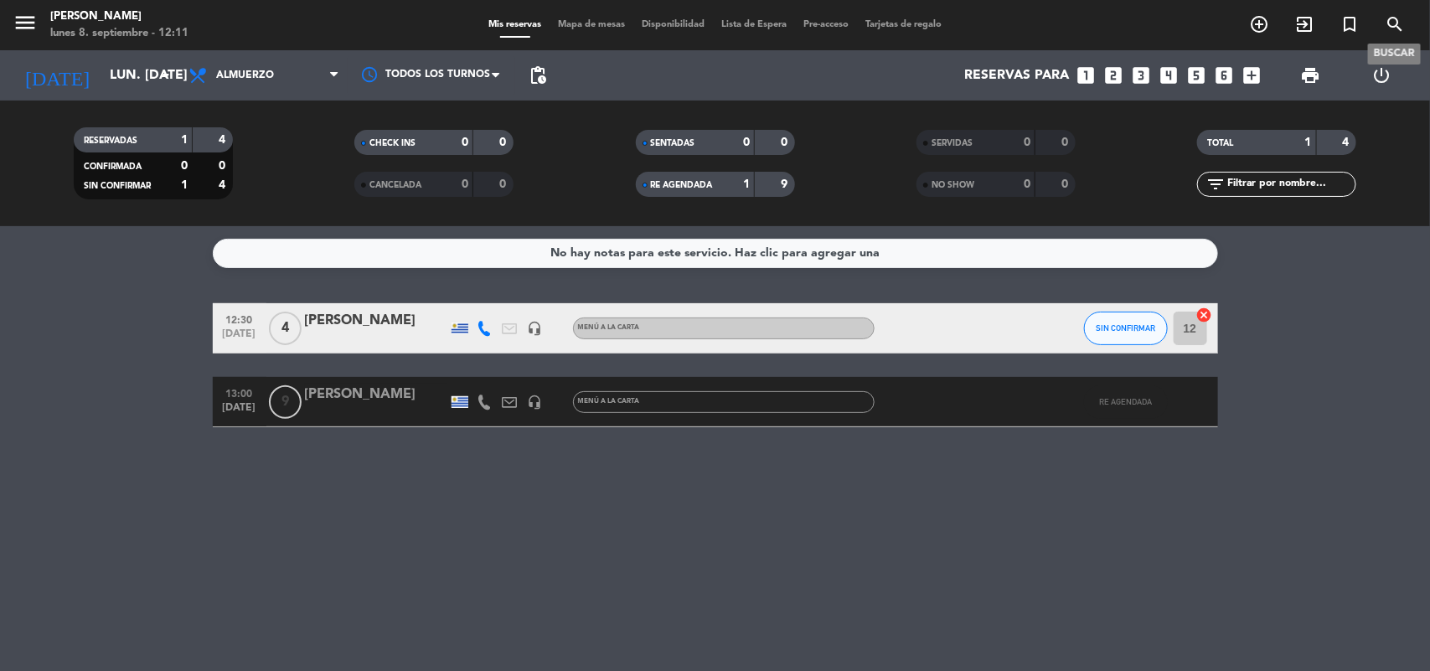
click at [1392, 14] on icon "search" at bounding box center [1395, 24] width 20 height 20
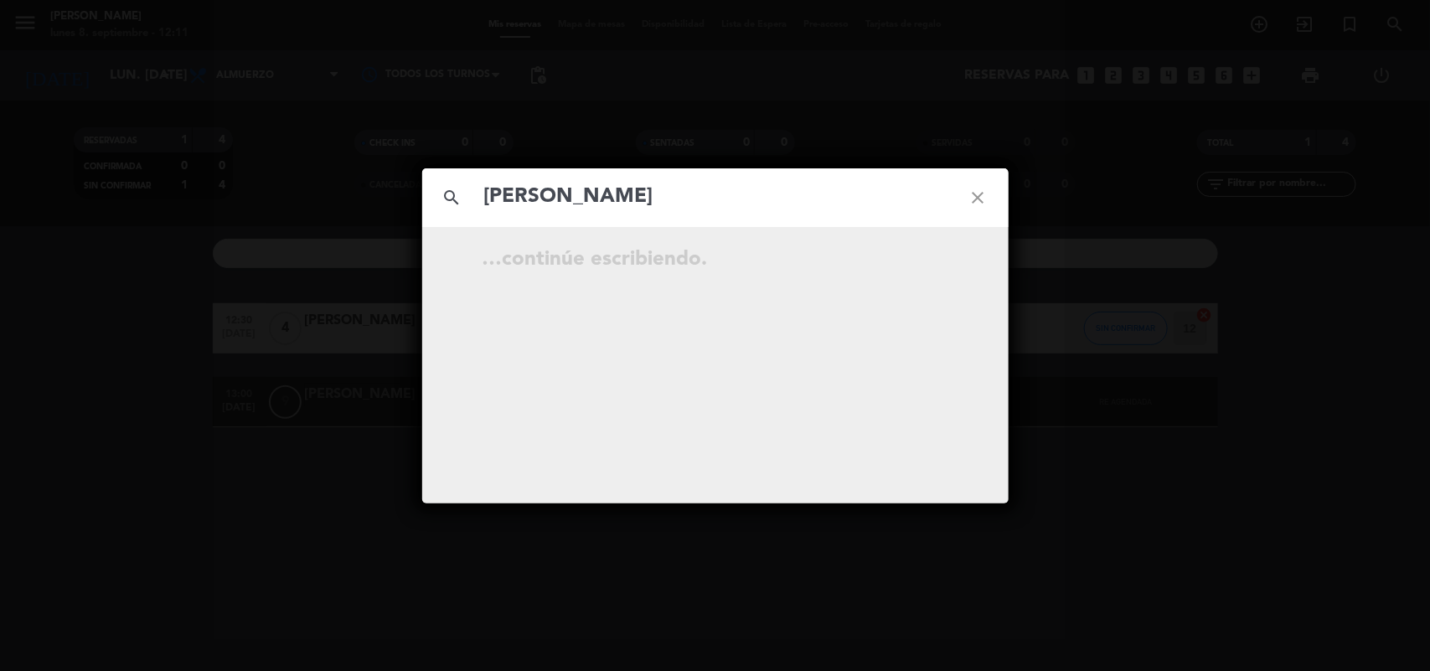
type input "[PERSON_NAME]"
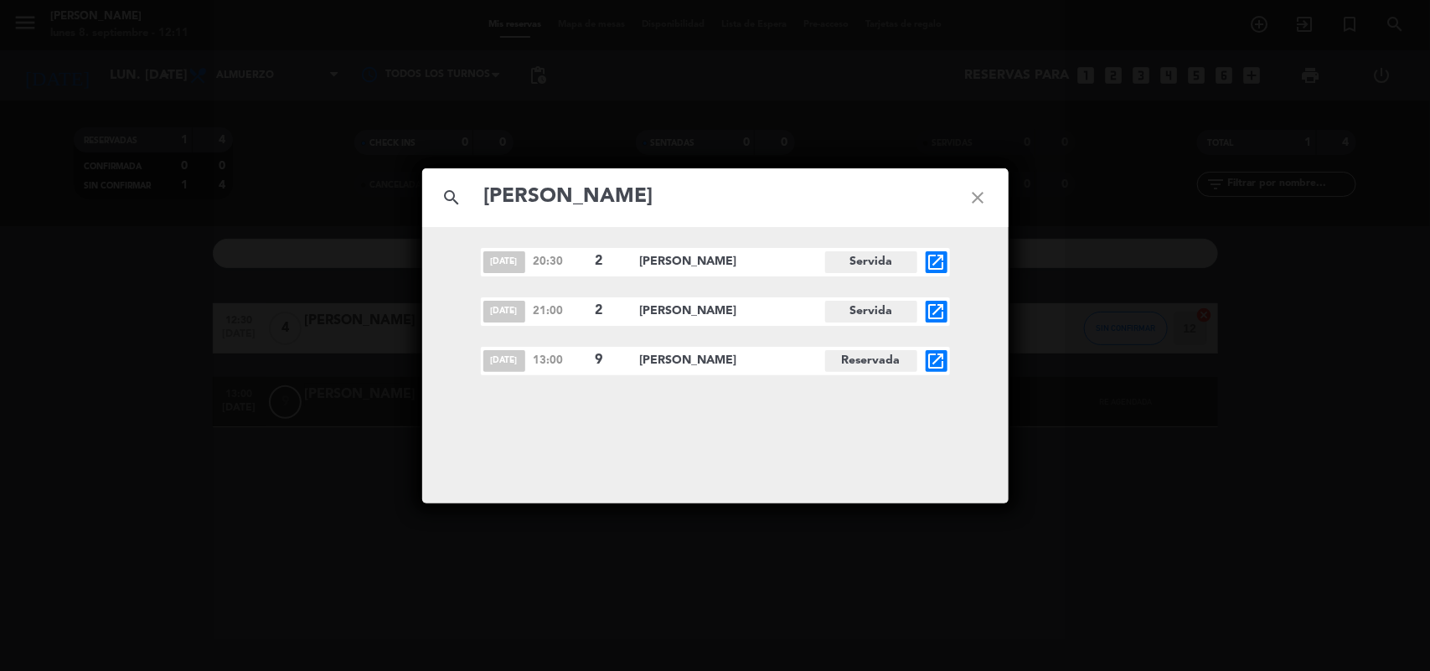
click at [976, 195] on icon "close" at bounding box center [978, 198] width 60 height 60
click at [973, 197] on icon "close" at bounding box center [978, 198] width 60 height 60
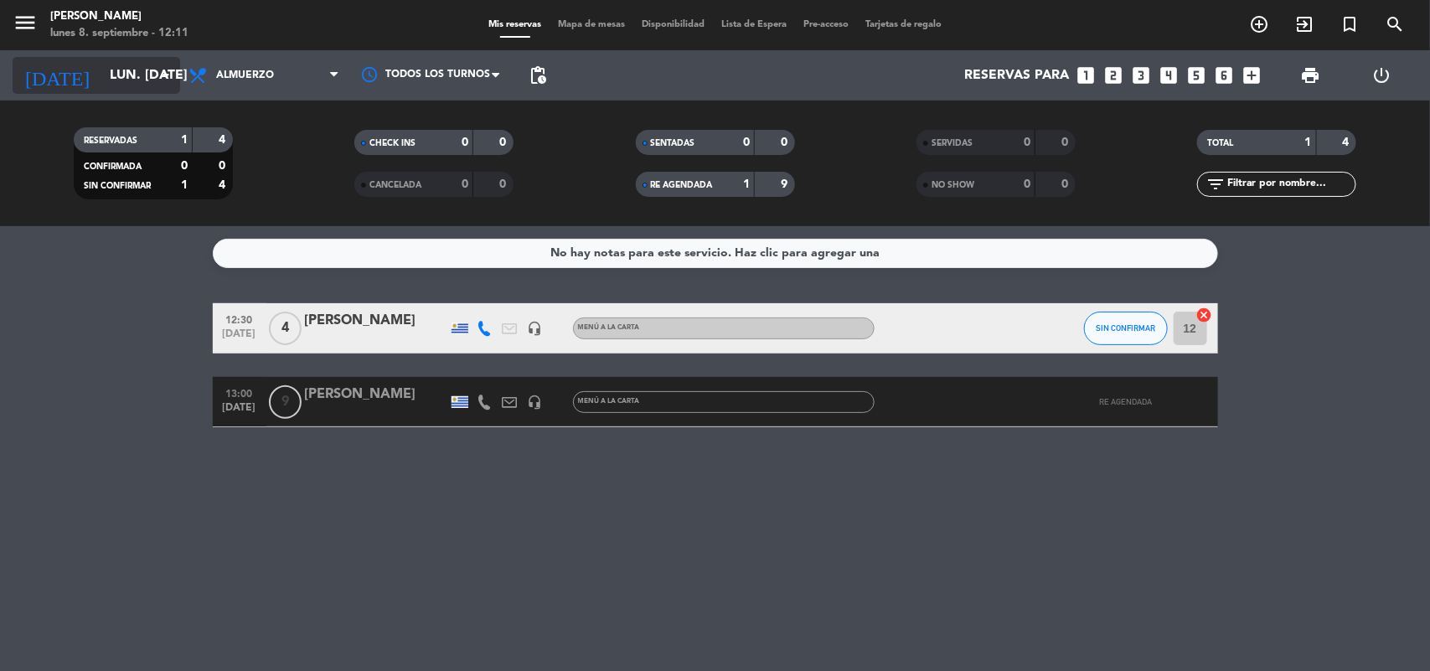
click at [101, 74] on input "lun. [DATE]" at bounding box center [189, 75] width 177 height 33
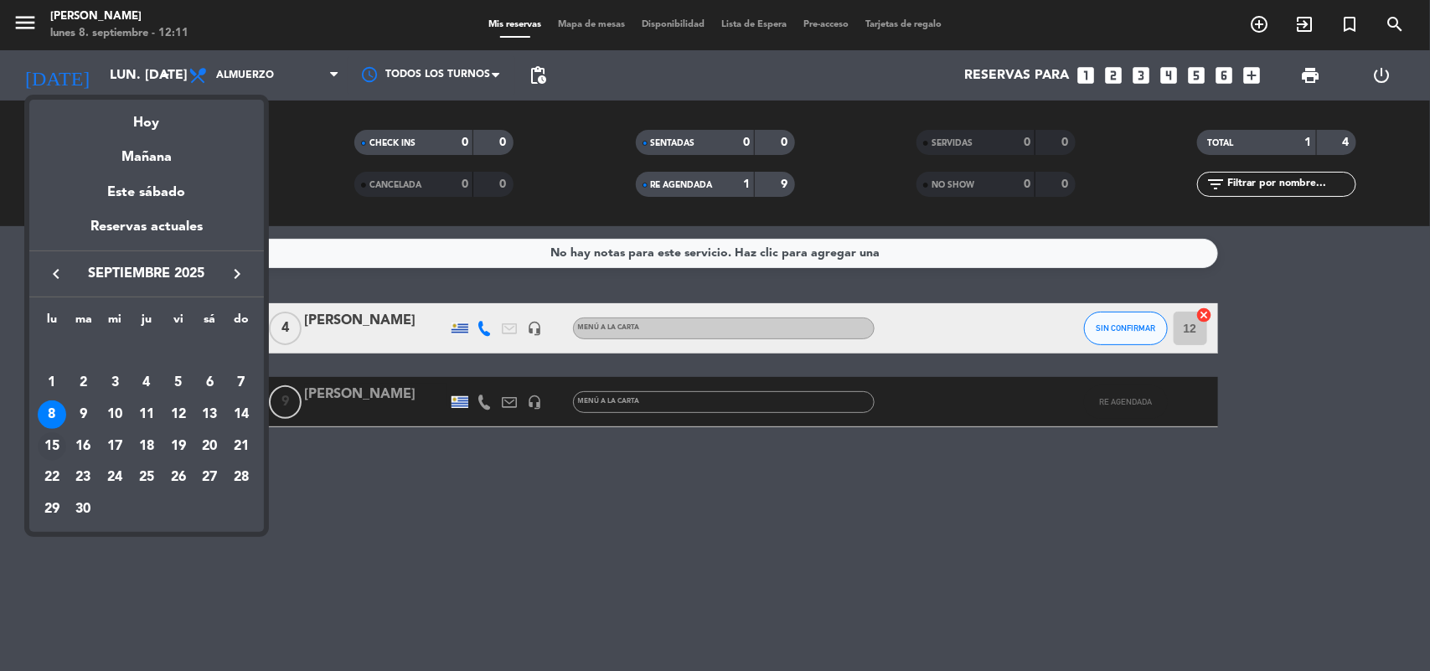
click at [51, 438] on div "15" at bounding box center [52, 446] width 28 height 28
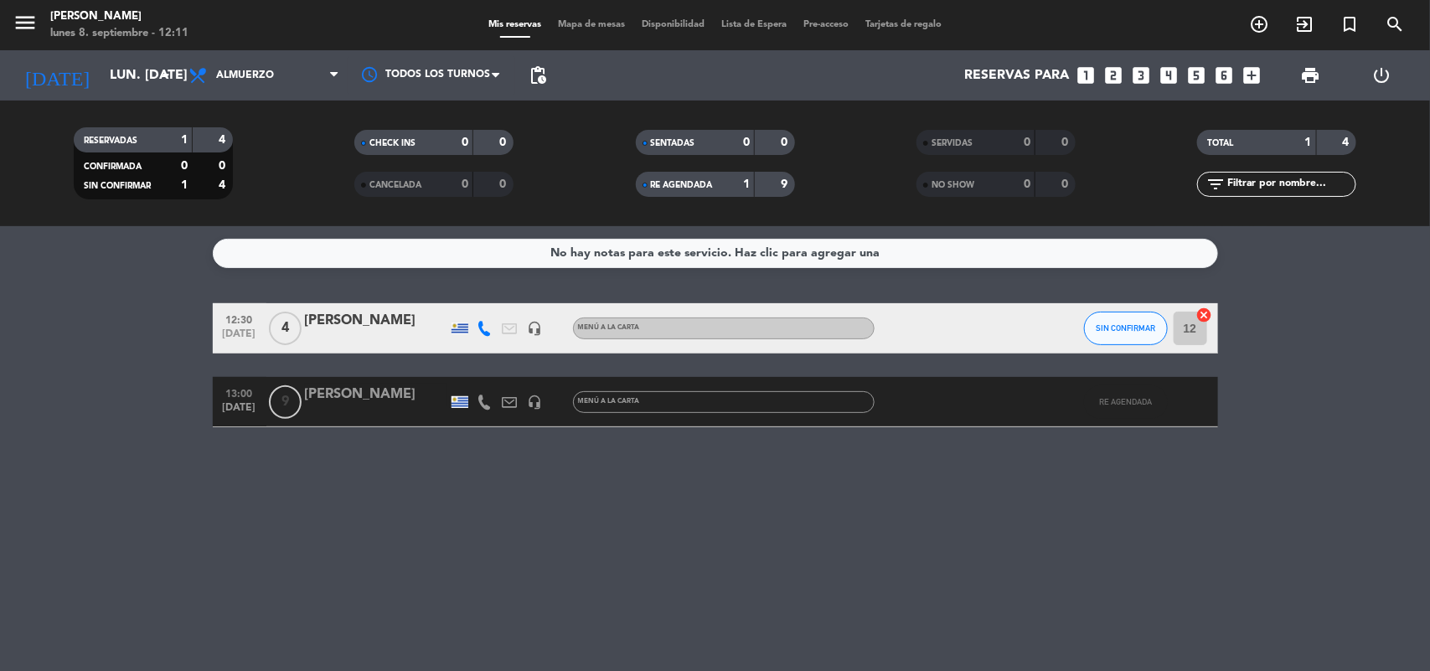
type input "lun. [DATE]"
click at [51, 438] on div "No hay notas para este servicio. Haz clic para agregar una 12:30 [DATE] 4 [PERS…" at bounding box center [715, 448] width 1430 height 445
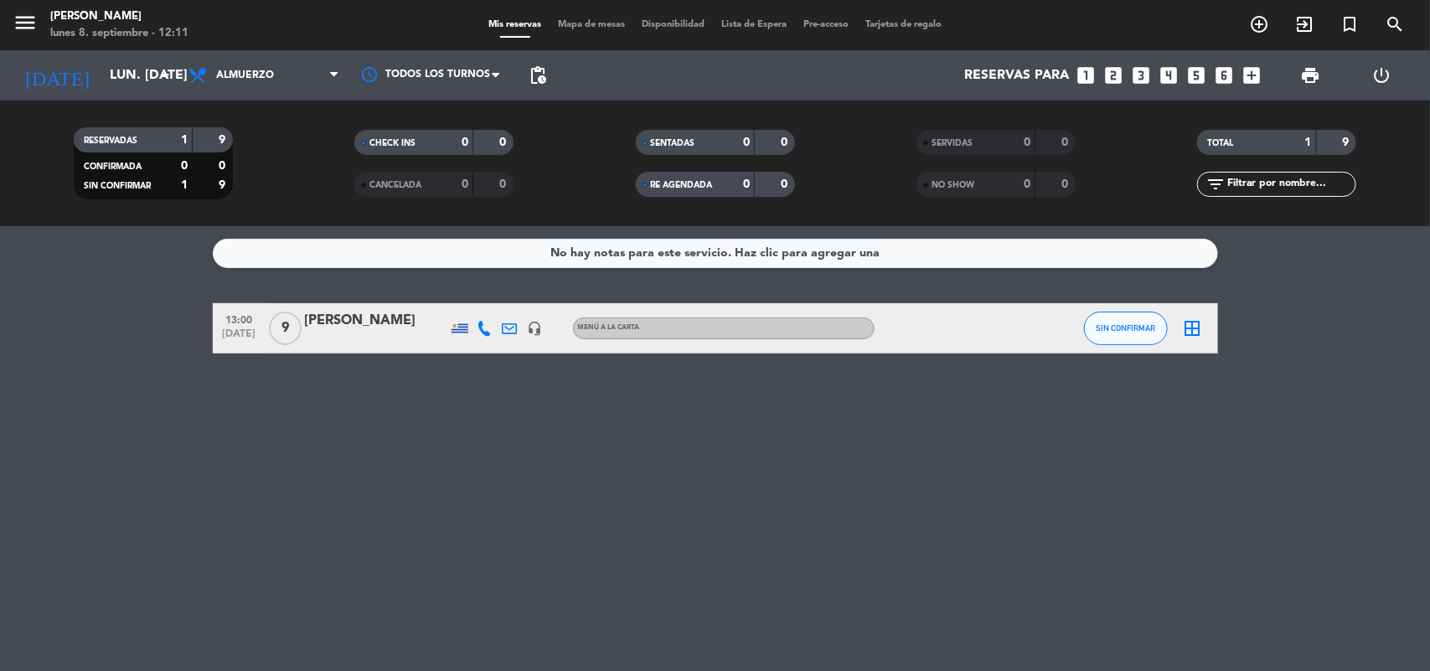
click at [1196, 332] on icon "border_all" at bounding box center [1193, 328] width 20 height 20
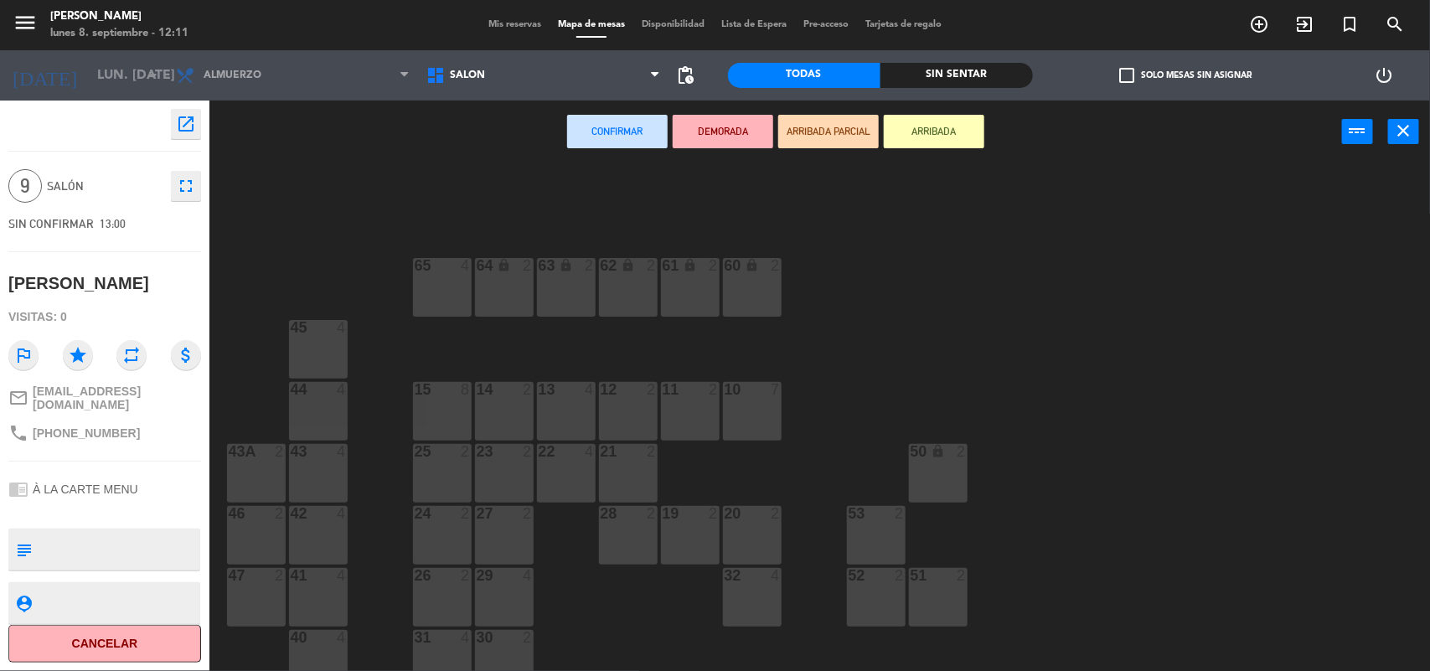
click at [482, 597] on div "29 4" at bounding box center [504, 597] width 59 height 59
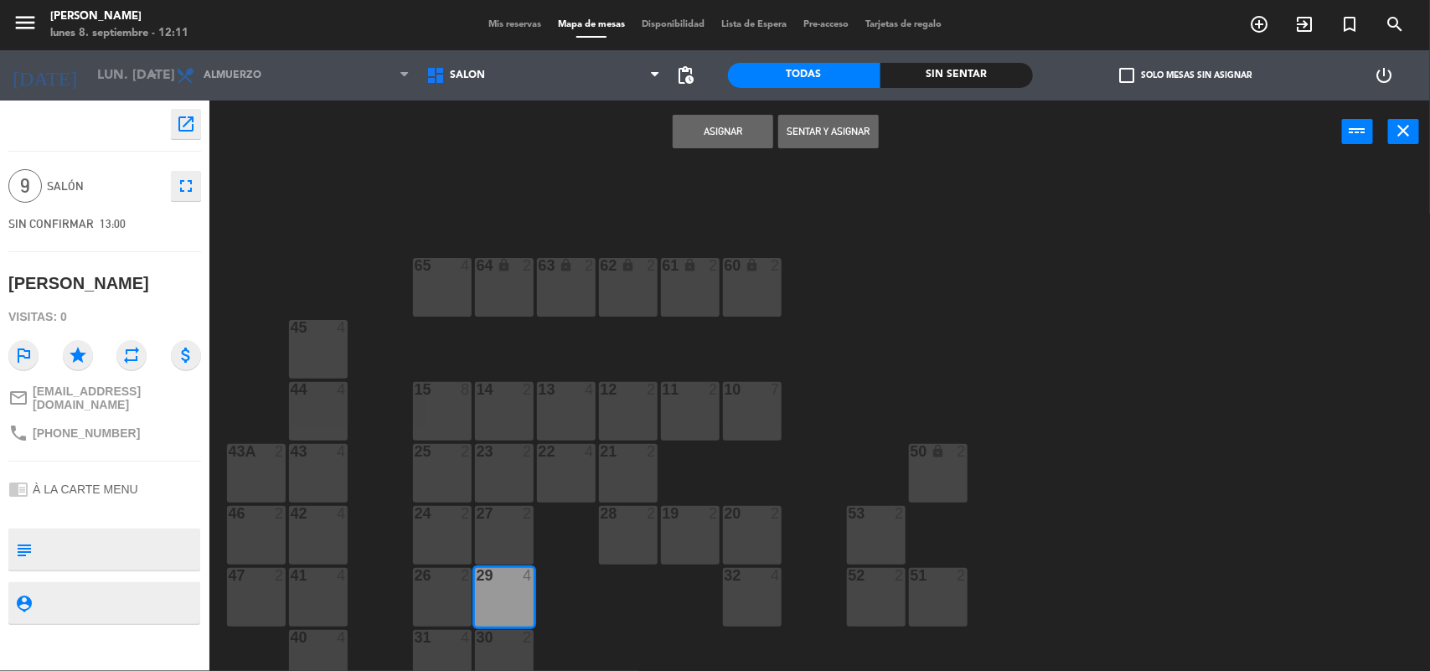
click at [477, 635] on div "30" at bounding box center [477, 637] width 1 height 15
click at [446, 645] on div "31 4" at bounding box center [442, 638] width 59 height 17
click at [719, 127] on button "Asignar" at bounding box center [723, 132] width 101 height 34
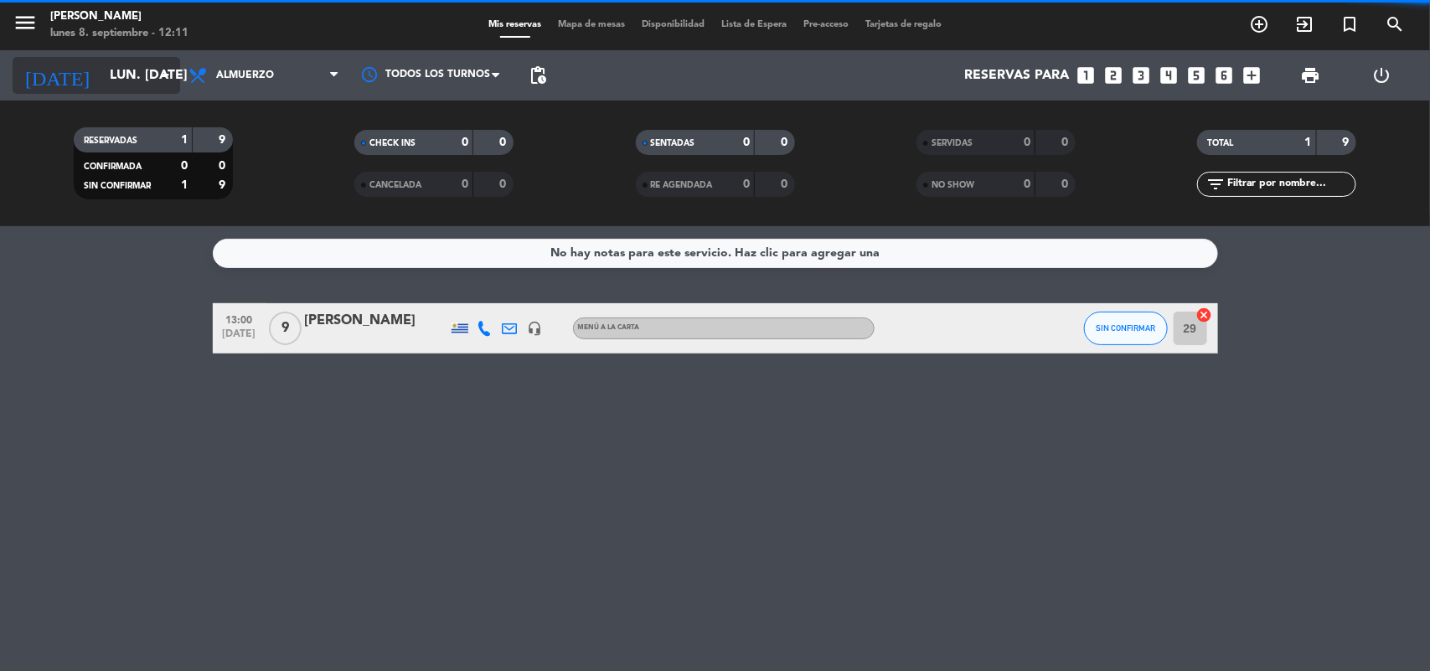
click at [147, 70] on input "lun. [DATE]" at bounding box center [189, 75] width 177 height 33
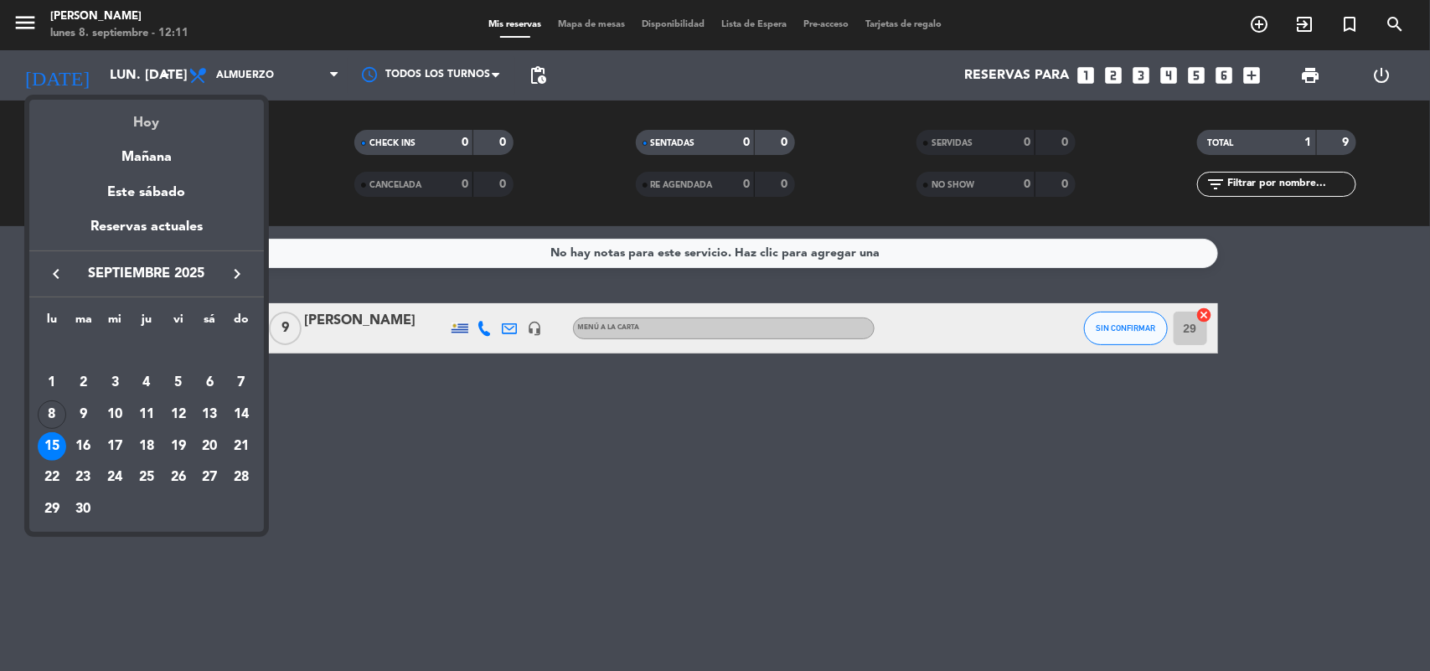
click at [174, 132] on div "Hoy" at bounding box center [146, 117] width 235 height 34
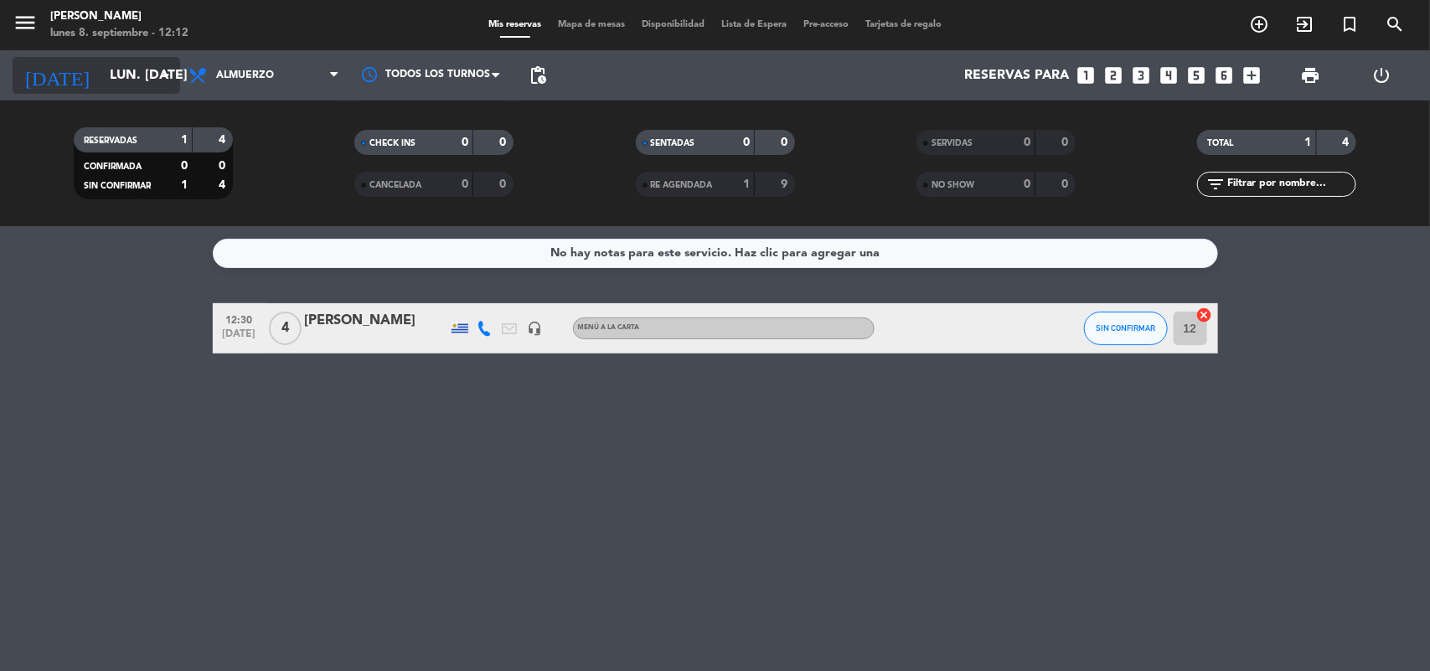
click at [101, 73] on input "lun. [DATE]" at bounding box center [189, 75] width 177 height 33
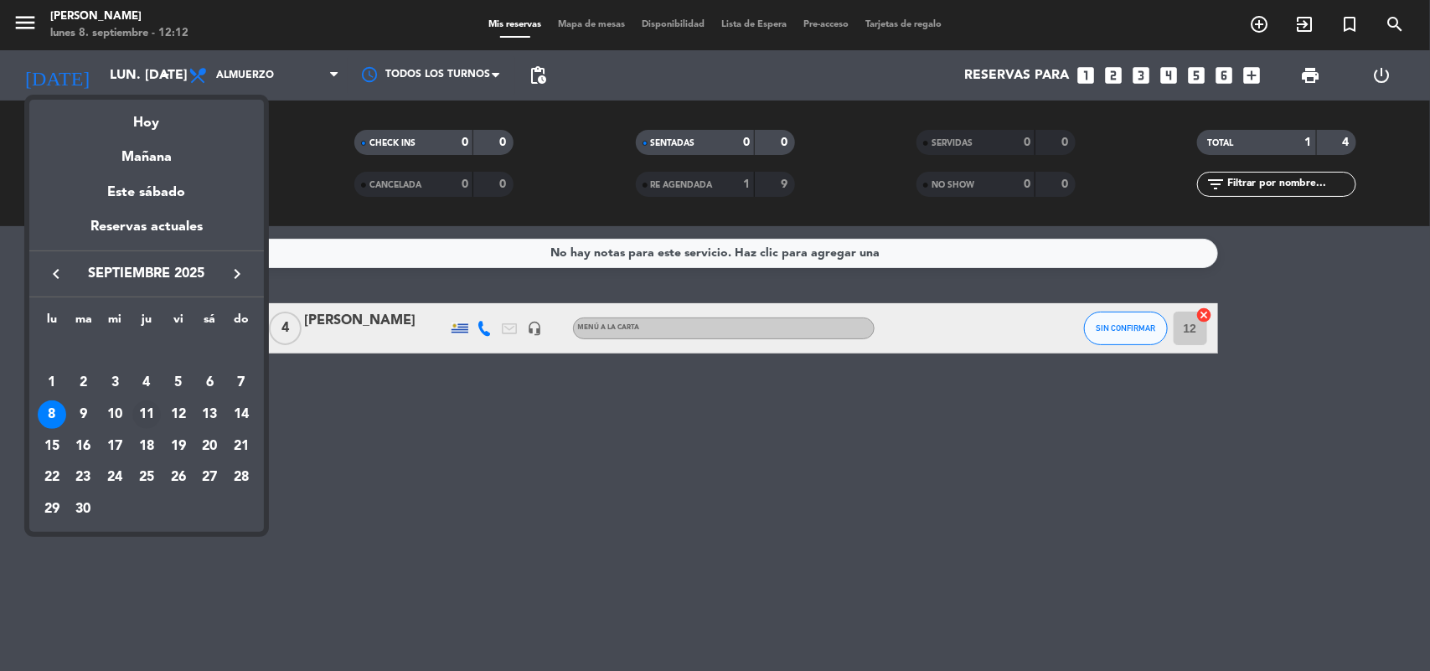
click at [147, 412] on div "11" at bounding box center [146, 414] width 28 height 28
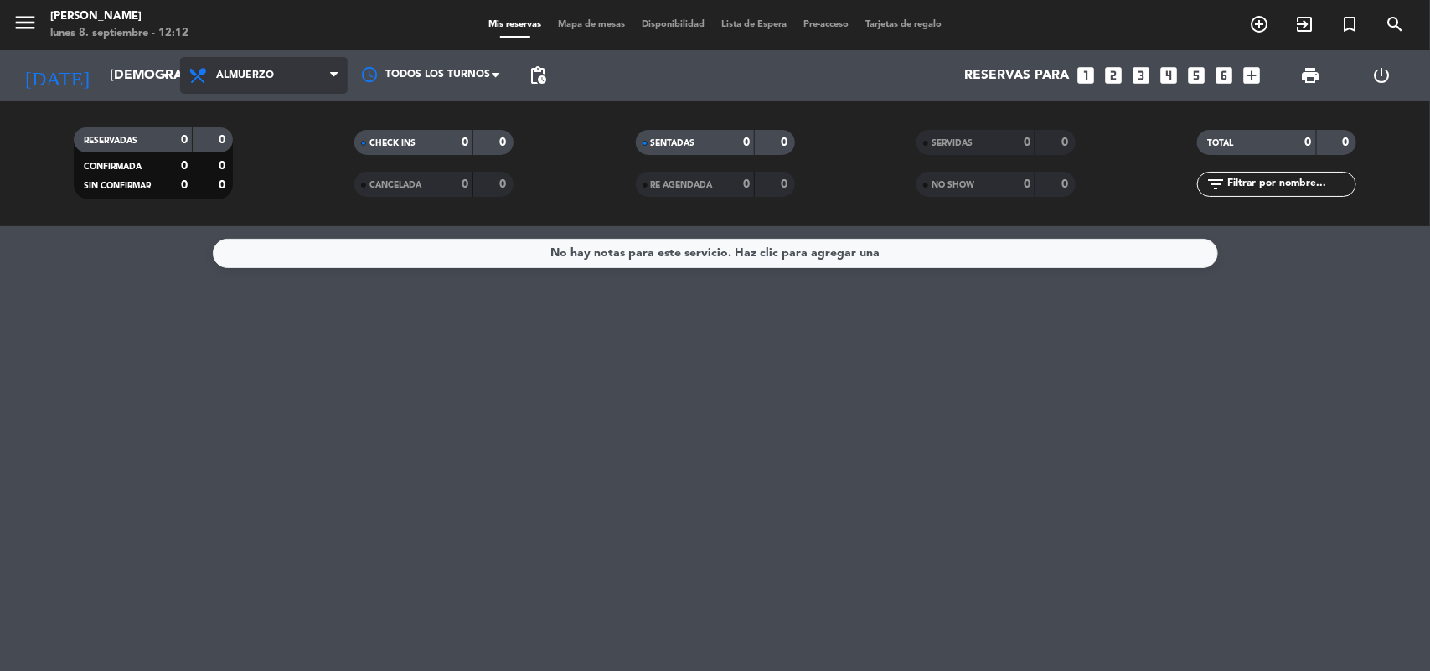
click at [291, 76] on span "Almuerzo" at bounding box center [264, 75] width 168 height 37
click at [261, 188] on div "menu [PERSON_NAME] lunes 8. septiembre - 12:12 Mis reservas Mapa de mesas Dispo…" at bounding box center [715, 113] width 1430 height 226
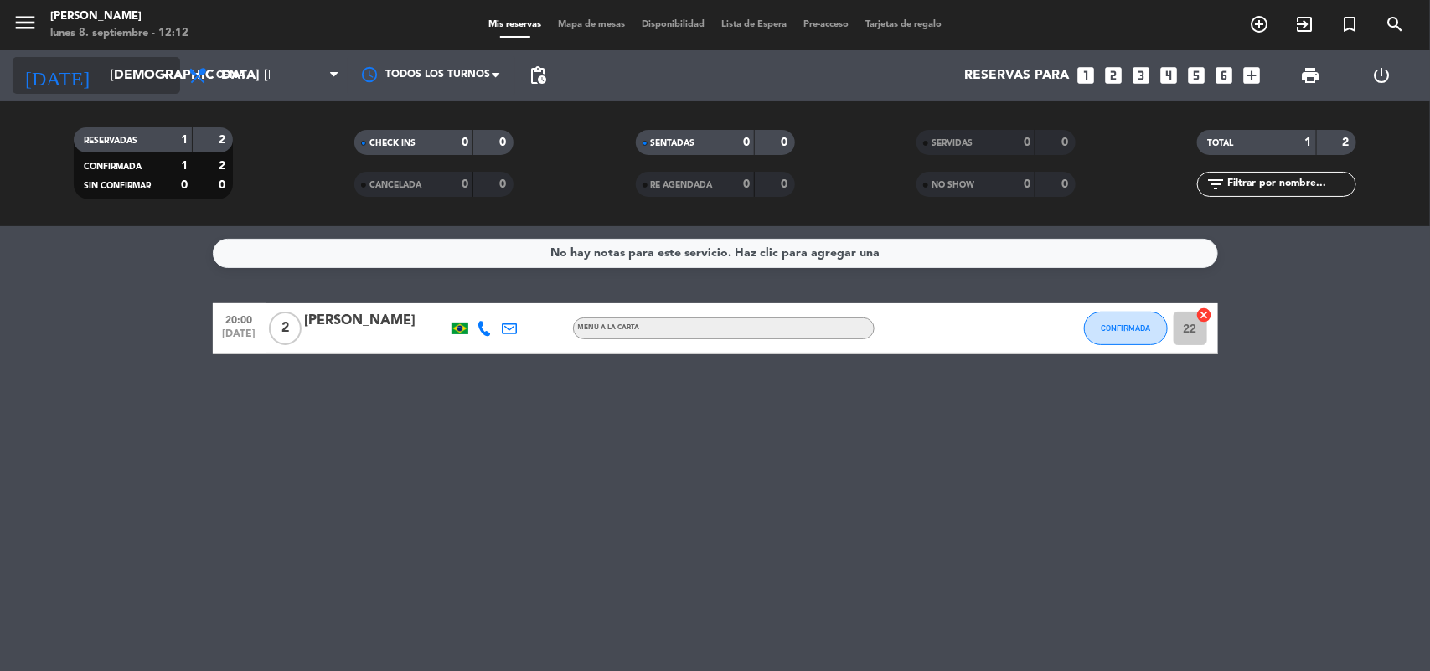
click at [169, 76] on icon "arrow_drop_down" at bounding box center [166, 75] width 20 height 20
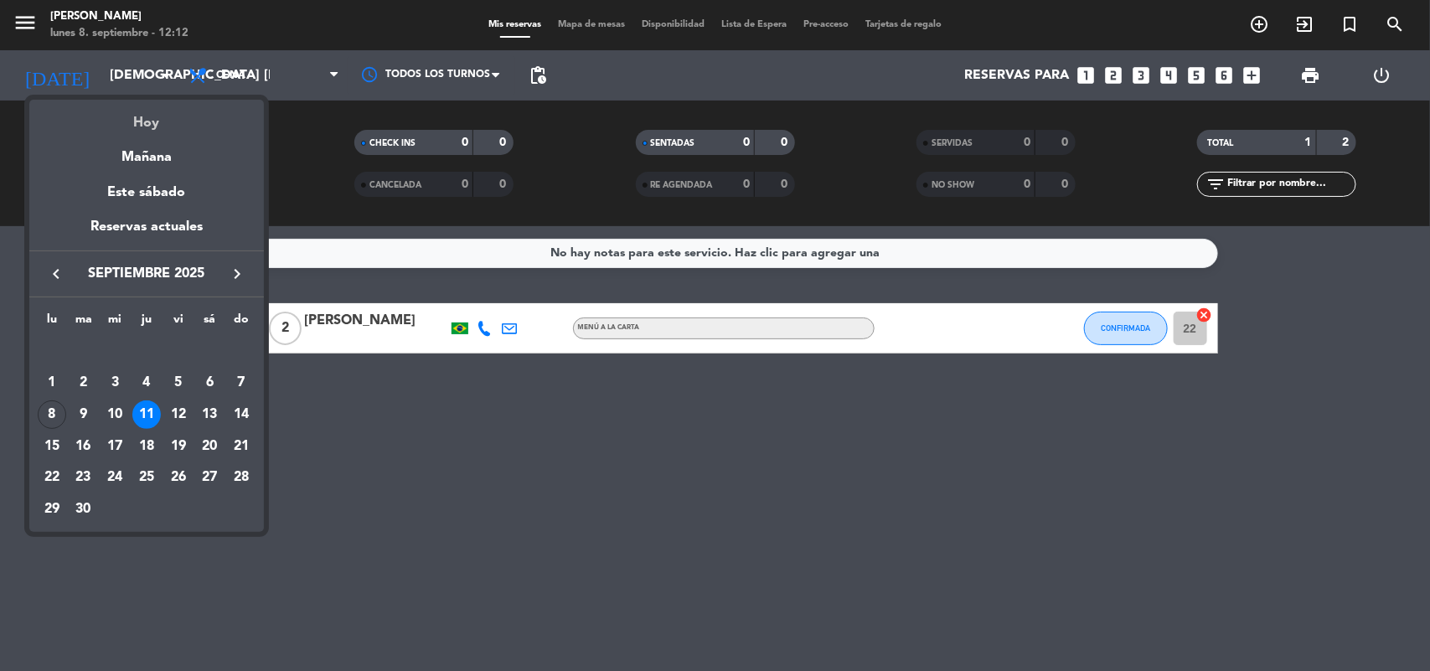
click at [148, 120] on div "Hoy" at bounding box center [146, 117] width 235 height 34
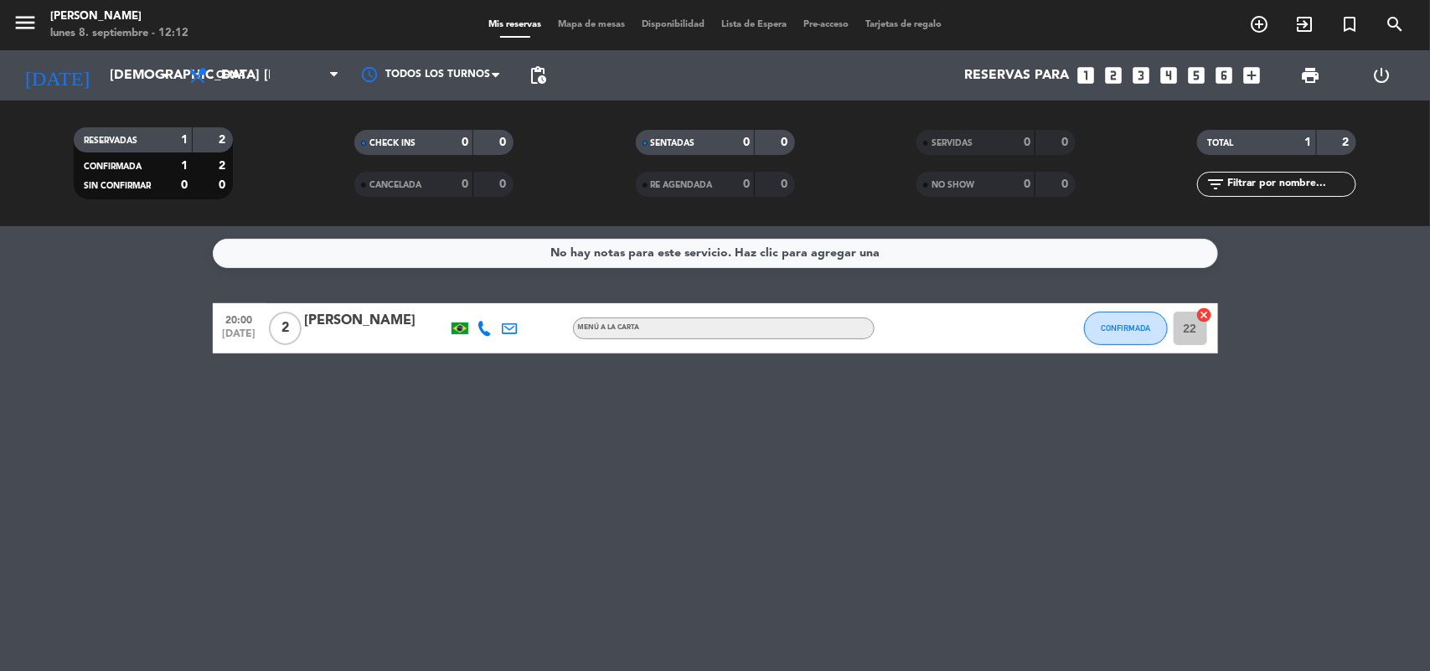
type input "lun. [DATE]"
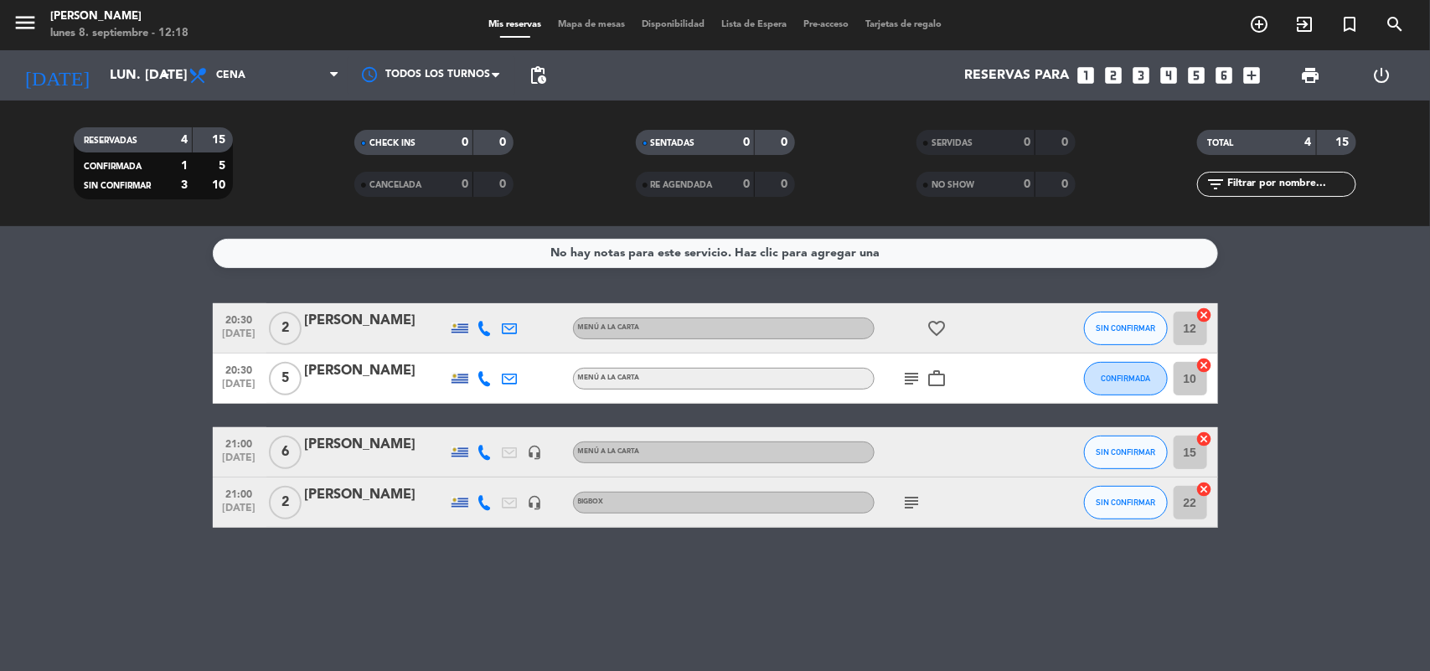
click at [915, 371] on icon "subject" at bounding box center [912, 379] width 20 height 20
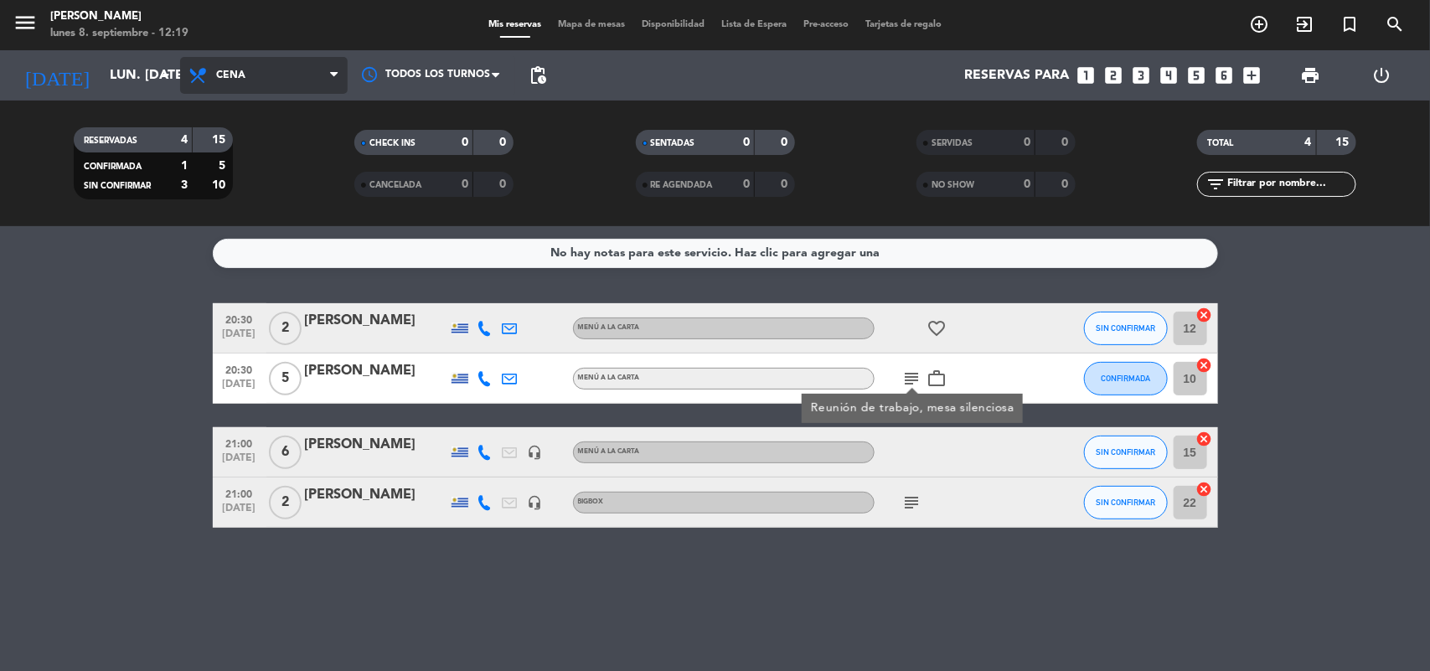
click at [260, 67] on span "Cena" at bounding box center [264, 75] width 168 height 37
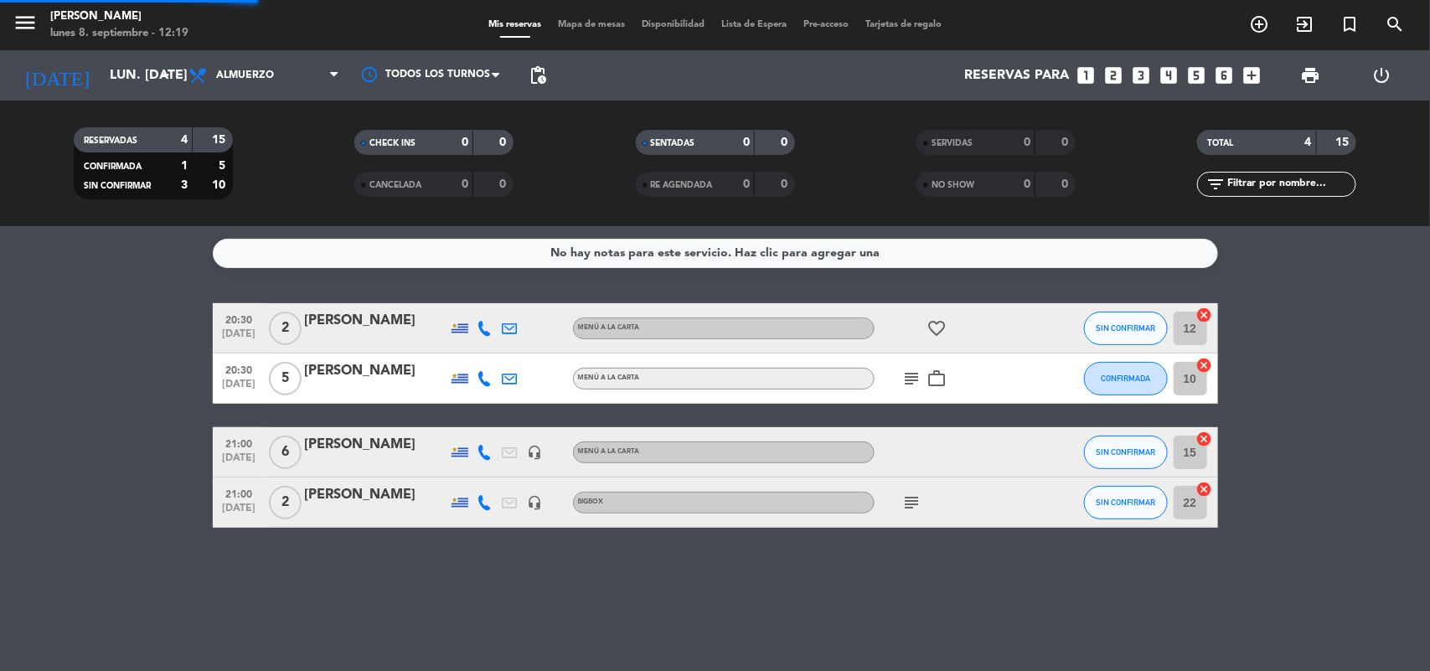
click at [285, 143] on div "menu [PERSON_NAME] lunes 8. septiembre - 12:19 Mis reservas Mapa de mesas Dispo…" at bounding box center [715, 113] width 1430 height 226
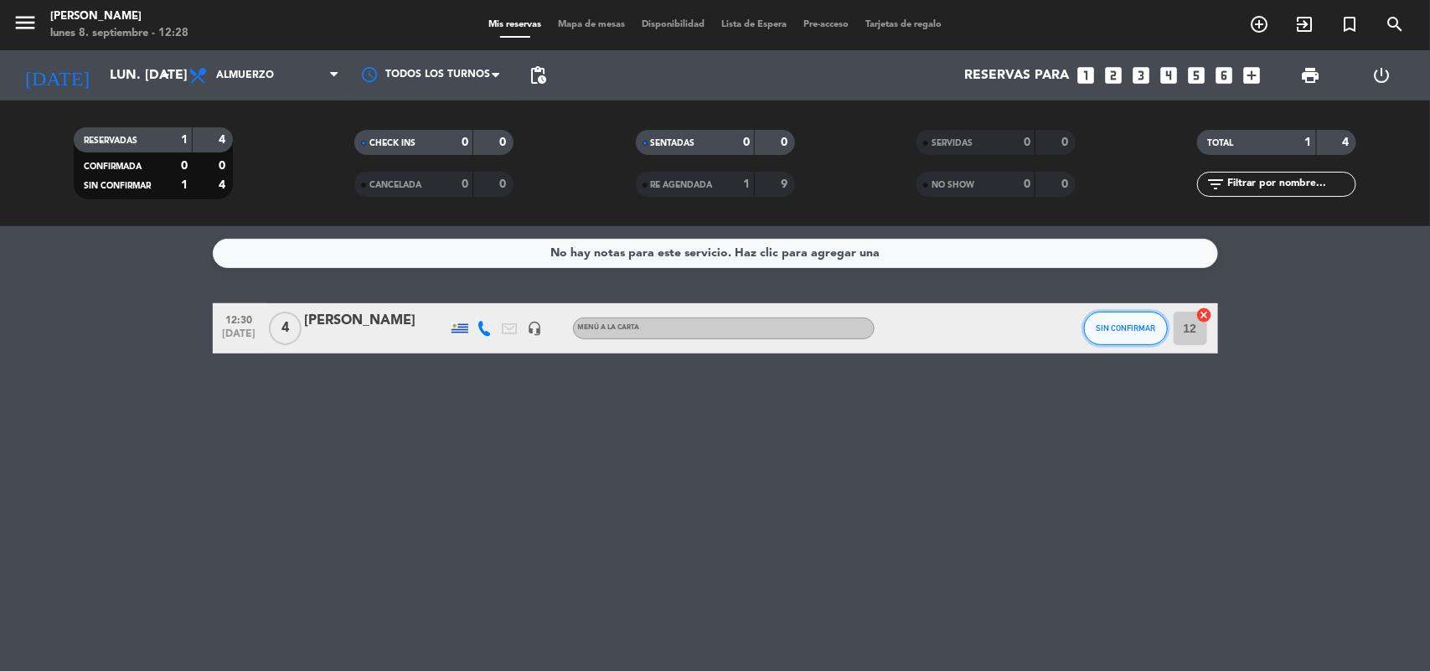
click at [1104, 332] on span "SIN CONFIRMAR" at bounding box center [1125, 327] width 59 height 9
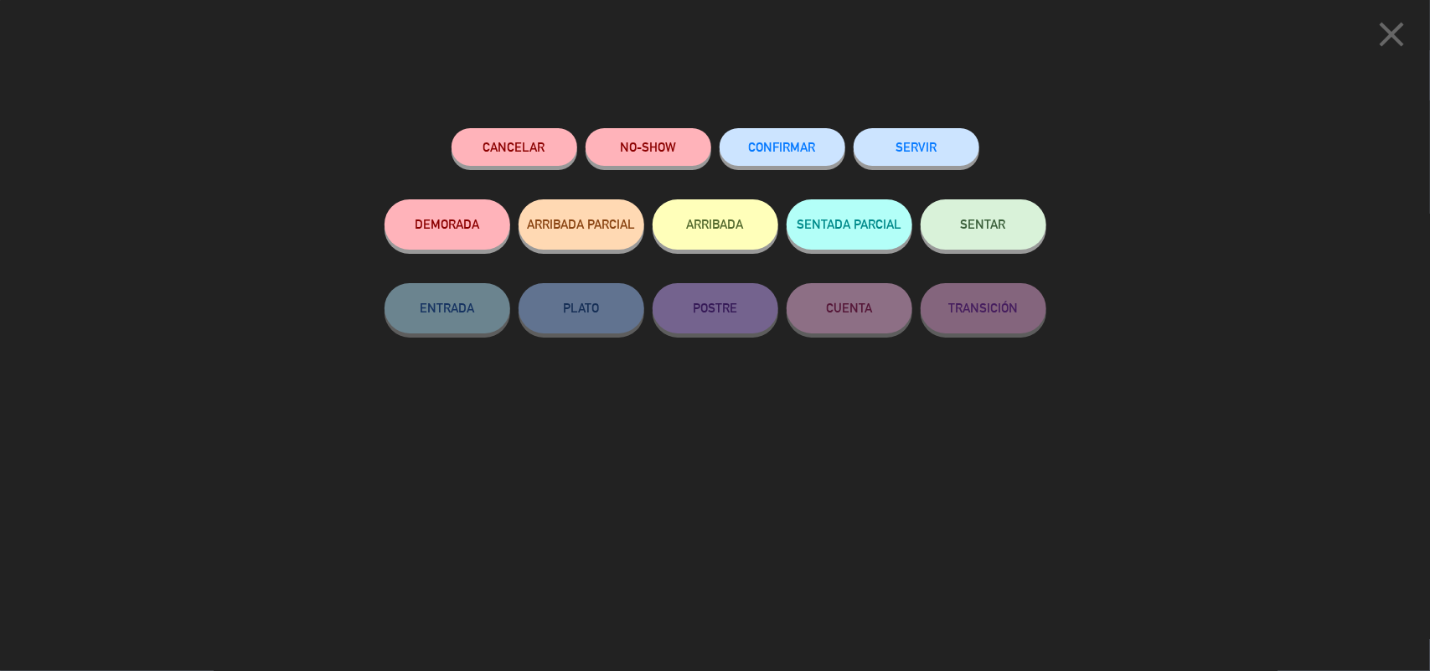
click at [976, 209] on button "SENTAR" at bounding box center [984, 224] width 126 height 50
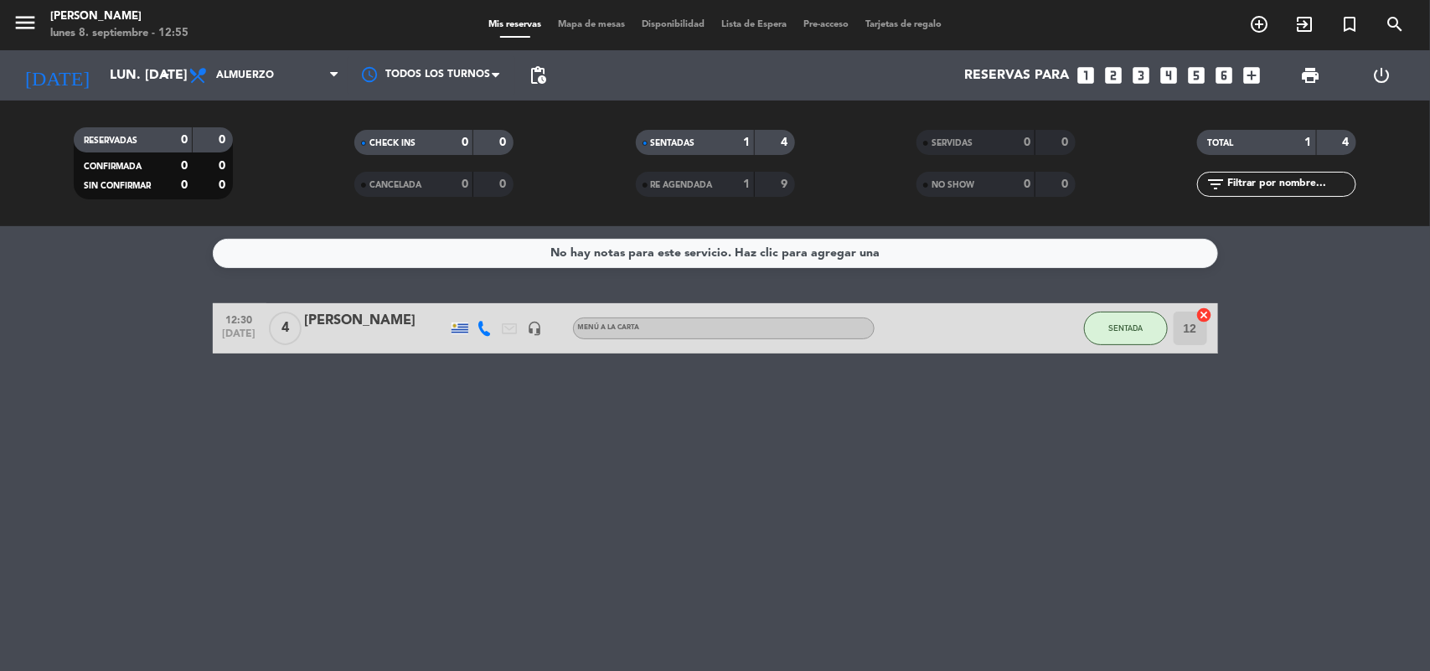
click at [592, 21] on span "Mapa de mesas" at bounding box center [591, 24] width 84 height 9
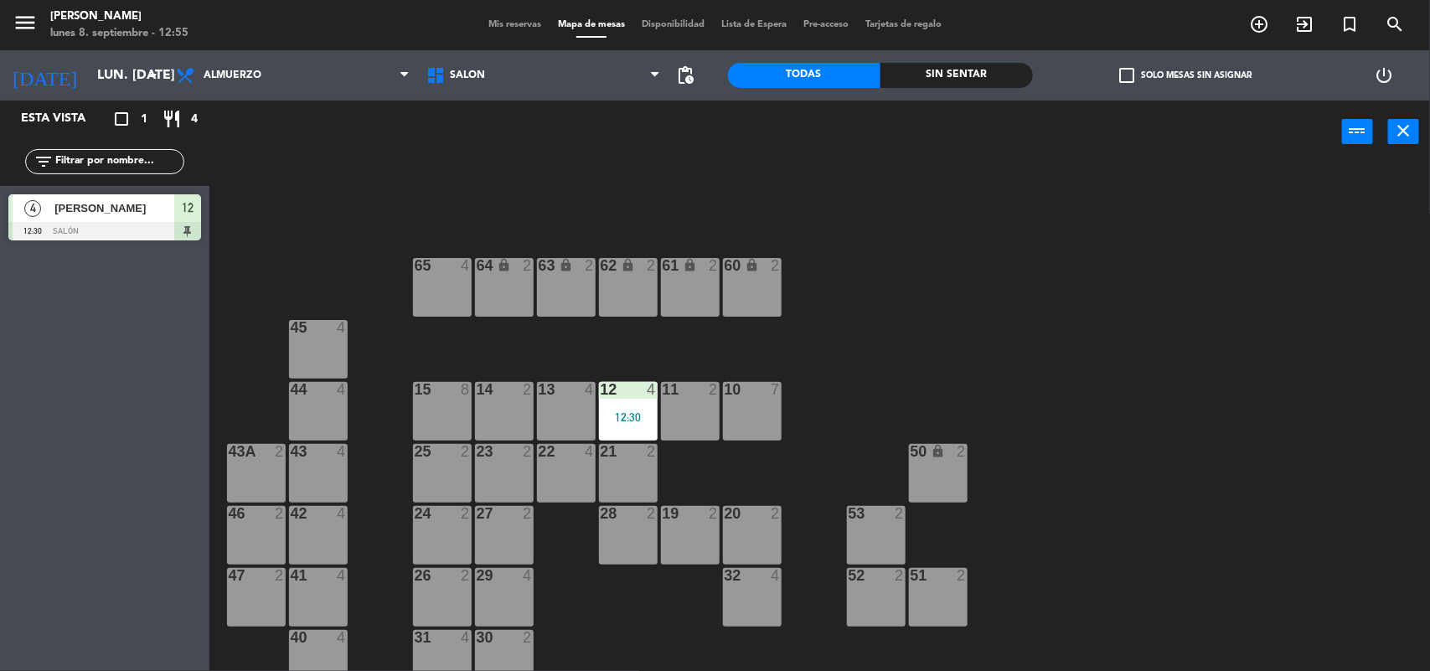
drag, startPoint x: 700, startPoint y: 400, endPoint x: 626, endPoint y: 307, distance: 119.2
click at [698, 395] on div "11 2" at bounding box center [690, 411] width 59 height 59
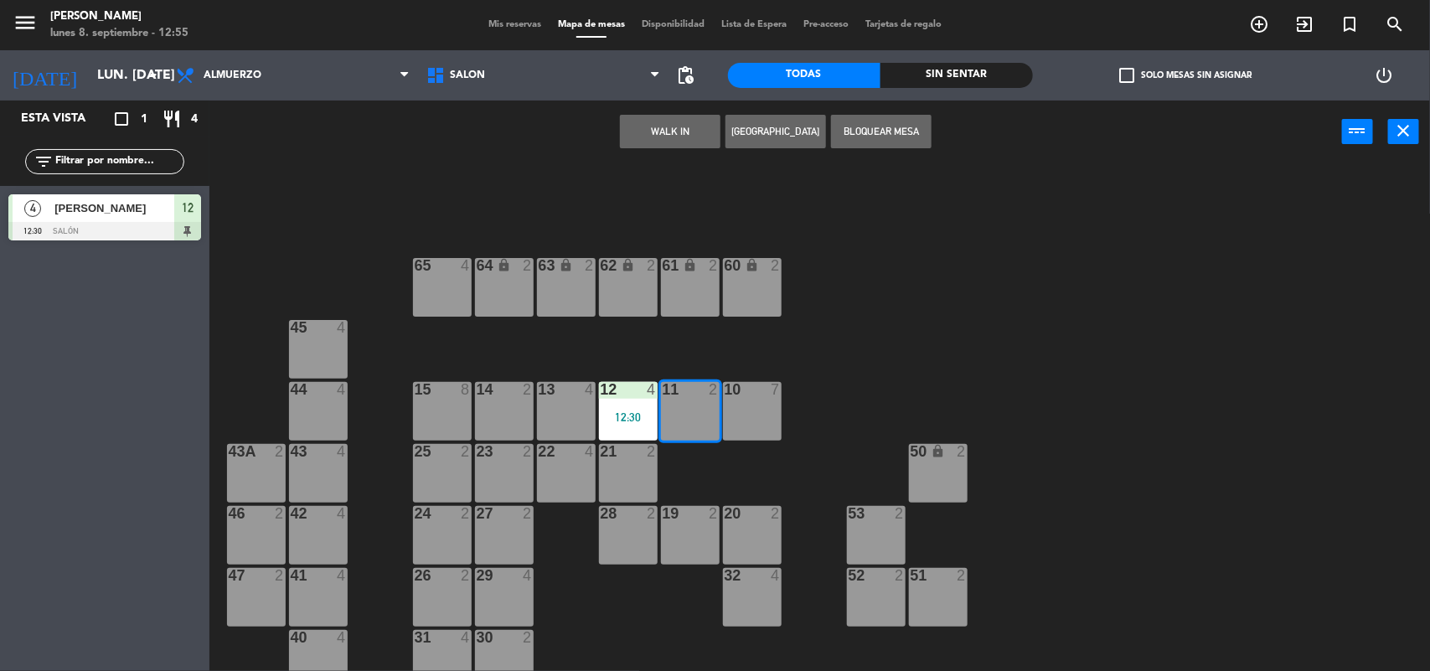
click at [696, 120] on button "WALK IN" at bounding box center [670, 132] width 101 height 34
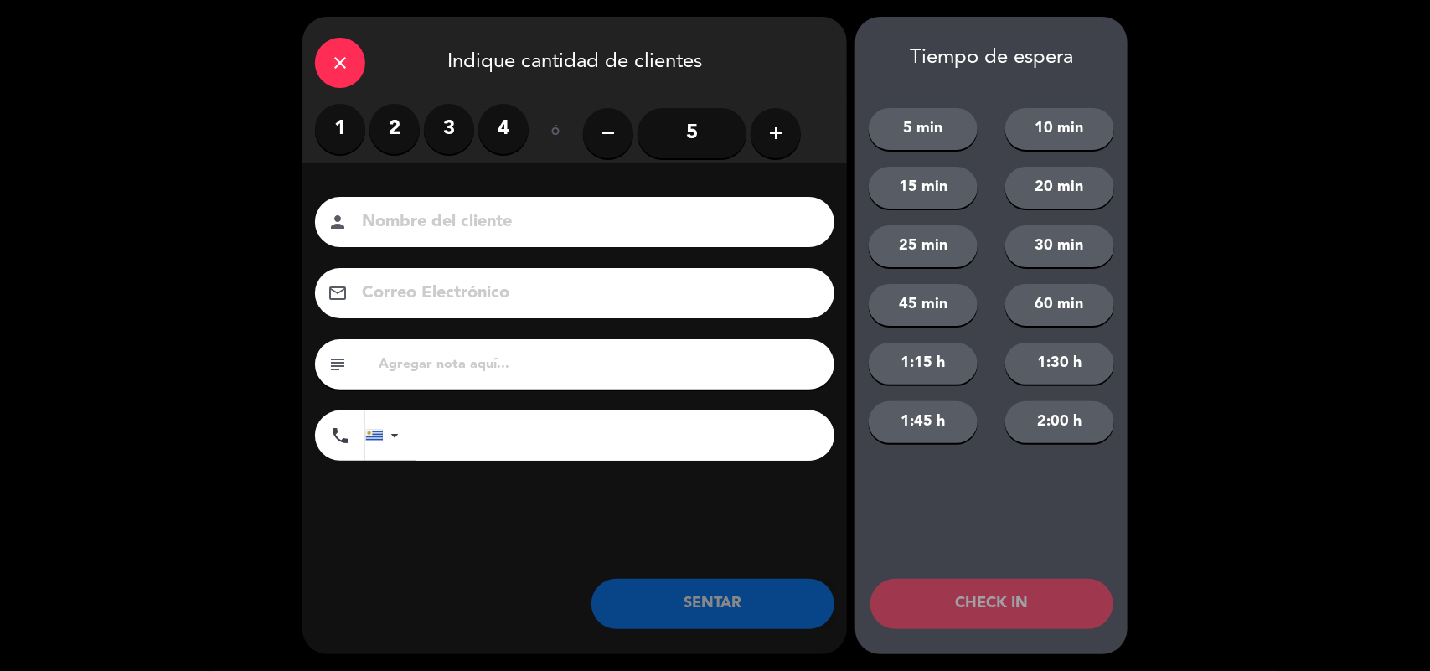
drag, startPoint x: 381, startPoint y: 126, endPoint x: 394, endPoint y: 134, distance: 14.7
click at [381, 128] on label "2" at bounding box center [394, 129] width 50 height 50
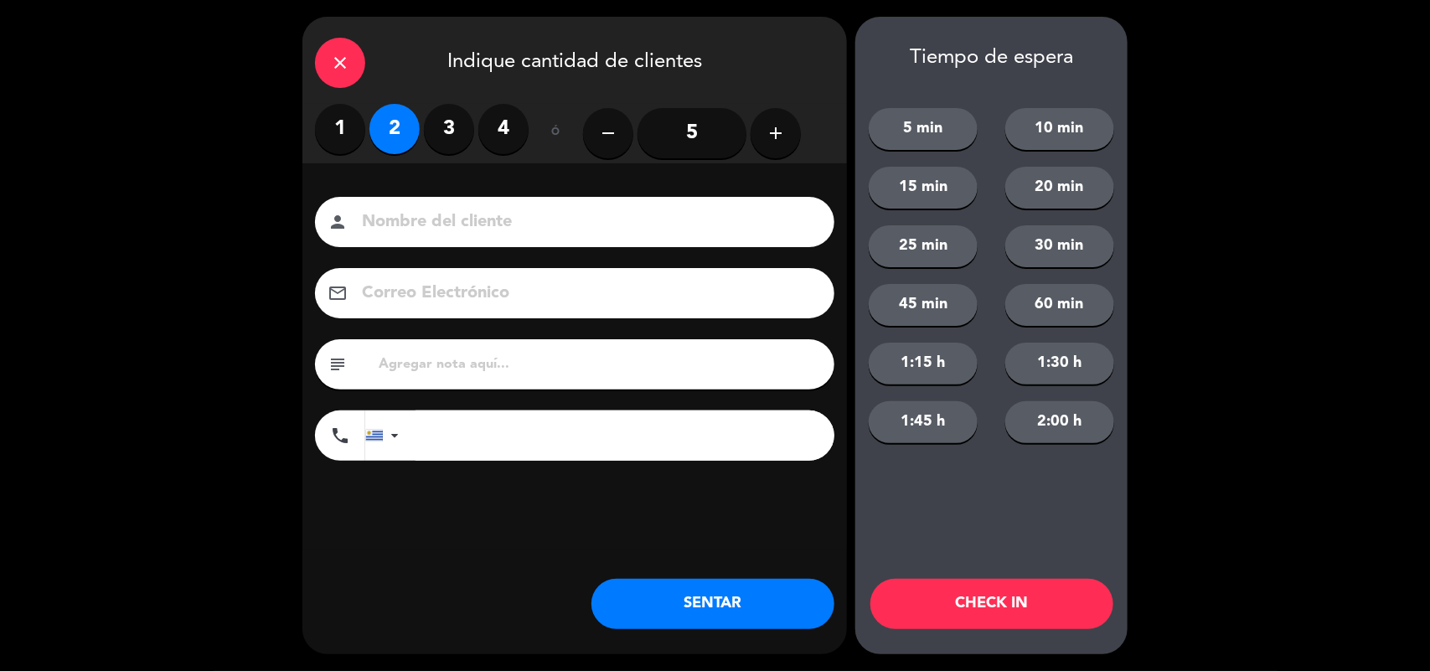
click at [696, 614] on button "SENTAR" at bounding box center [712, 604] width 243 height 50
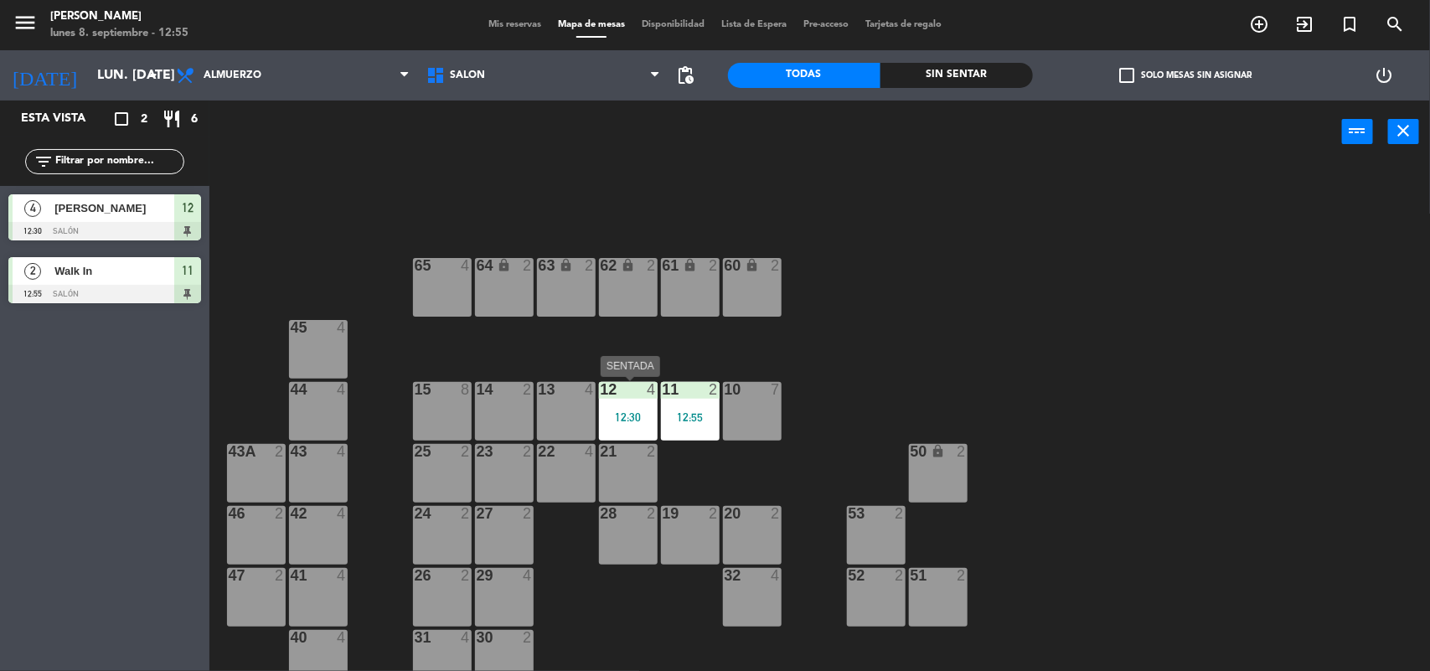
drag, startPoint x: 622, startPoint y: 403, endPoint x: 572, endPoint y: 412, distance: 50.3
click at [586, 408] on div "64 lock 2 63 lock 2 62 lock 2 61 lock 2 60 lock 2 65 4 45 4 10 7 15 8 13 4 11 2…" at bounding box center [827, 420] width 1206 height 508
click at [572, 412] on div "13 4" at bounding box center [566, 411] width 59 height 59
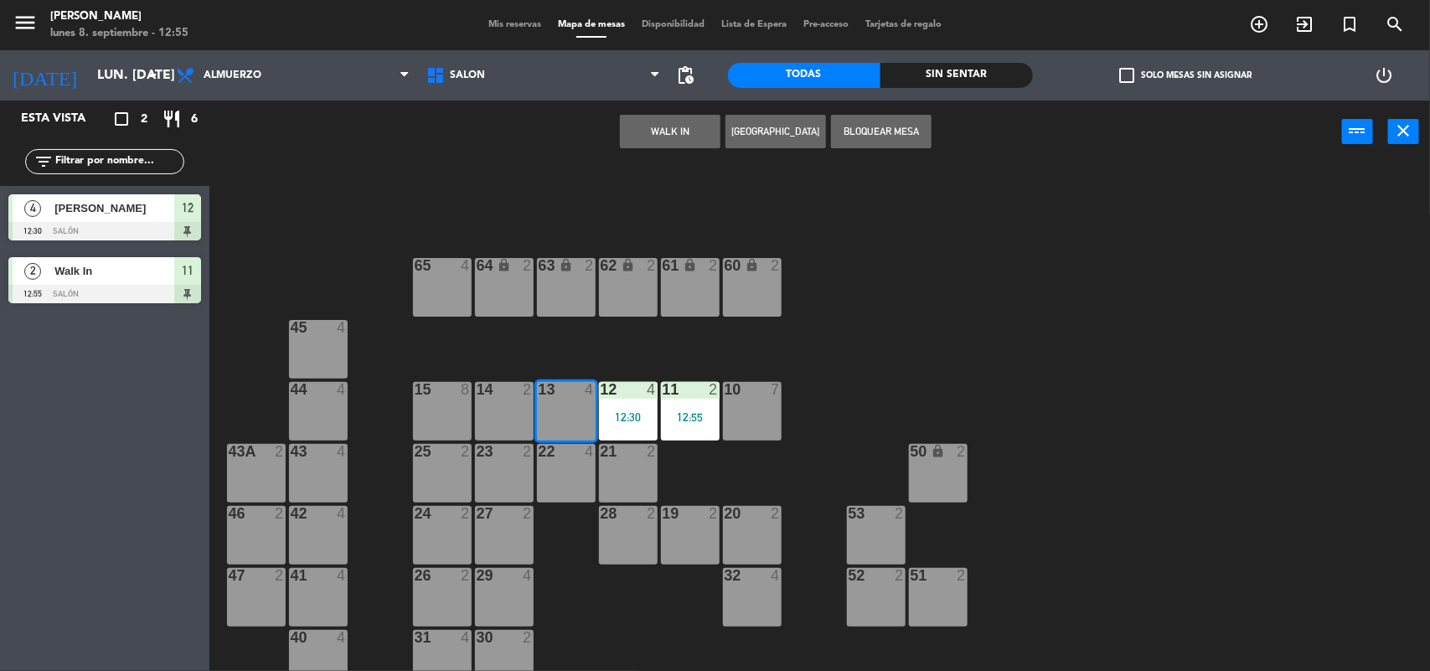
click at [182, 203] on span "12" at bounding box center [188, 208] width 12 height 20
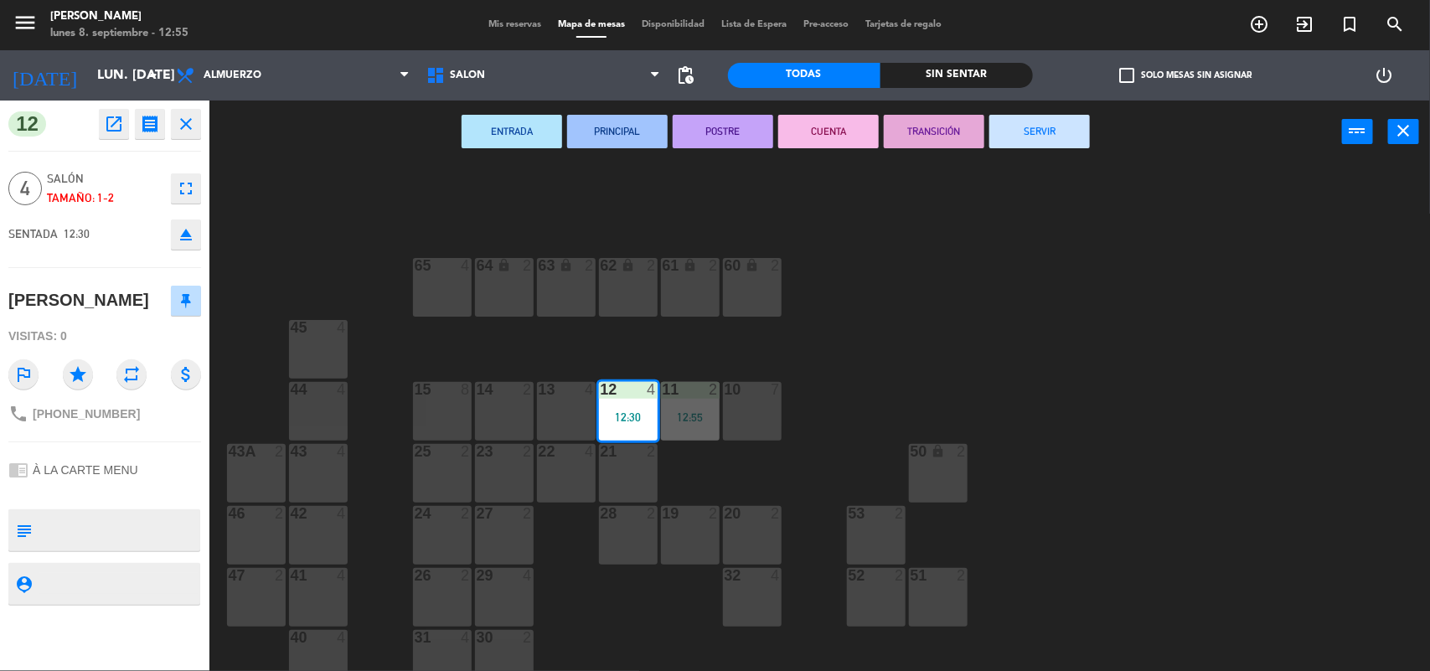
click at [555, 411] on div "13 4" at bounding box center [566, 411] width 59 height 59
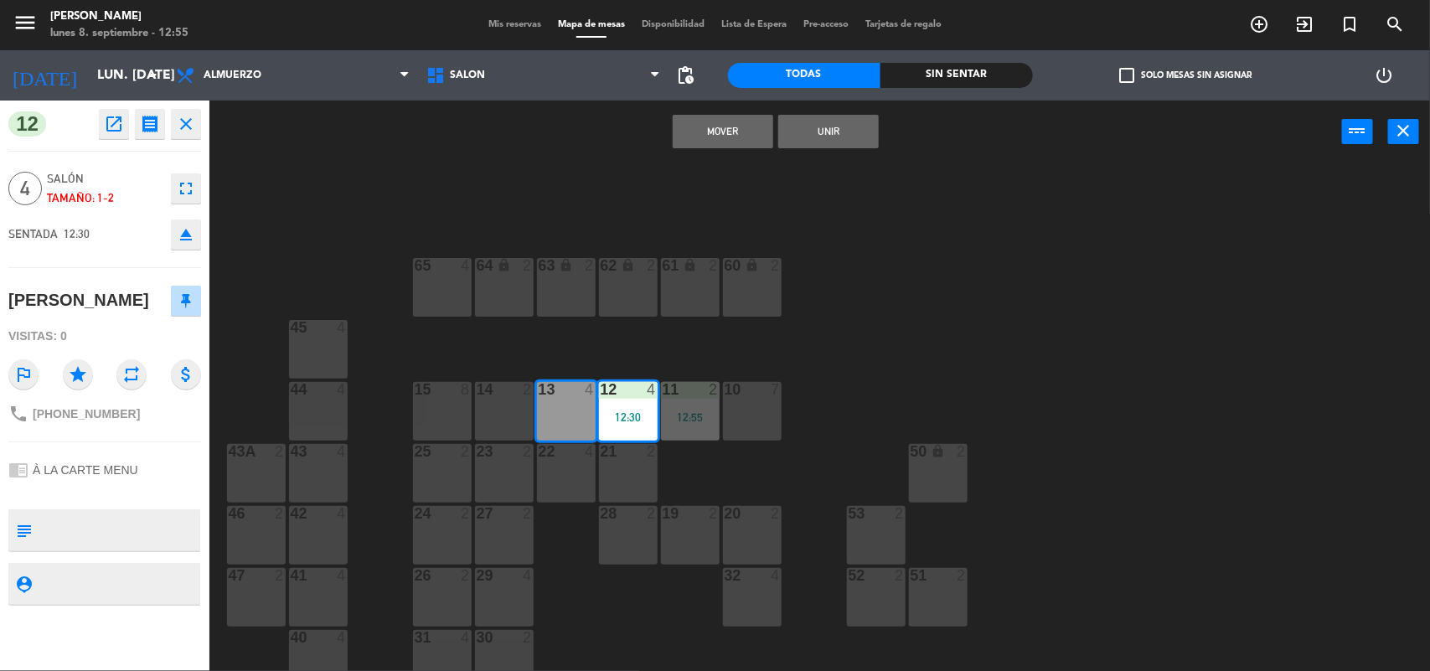
click at [730, 126] on button "Mover" at bounding box center [723, 132] width 101 height 34
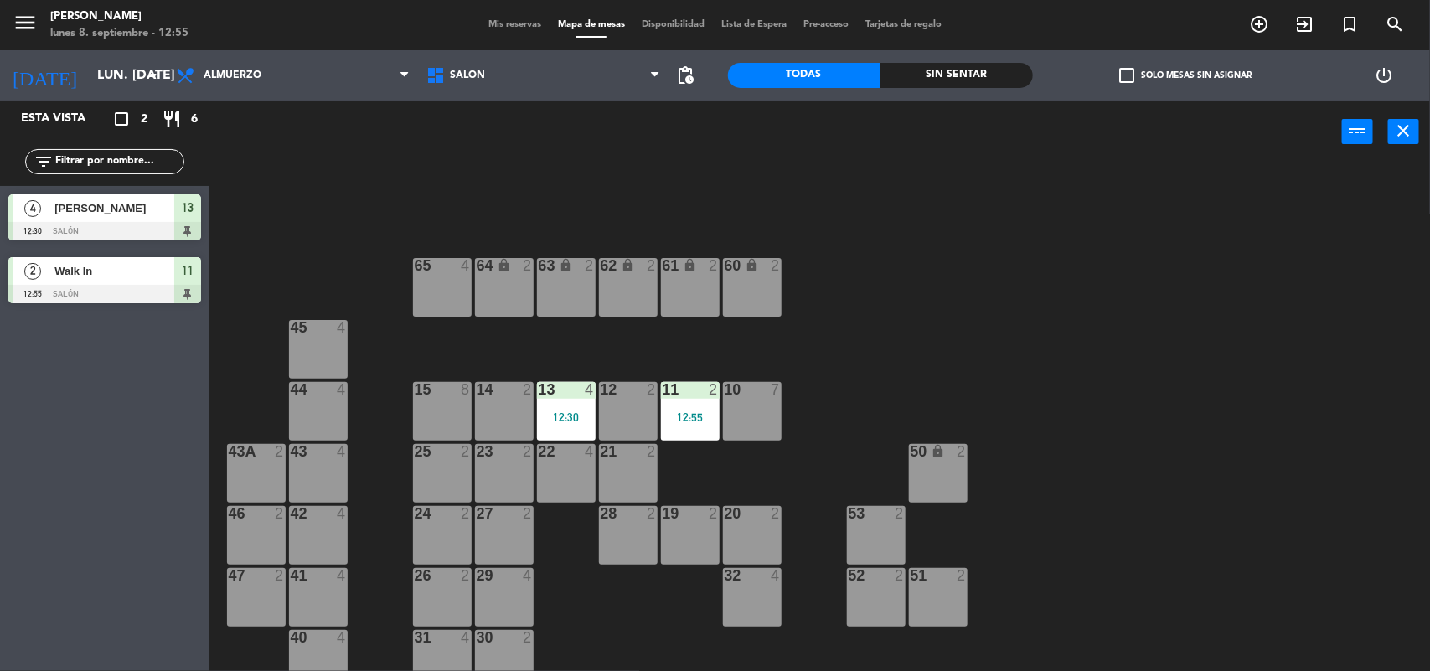
drag, startPoint x: 626, startPoint y: 405, endPoint x: 605, endPoint y: 356, distance: 52.9
click at [622, 400] on div "12 2" at bounding box center [628, 411] width 59 height 59
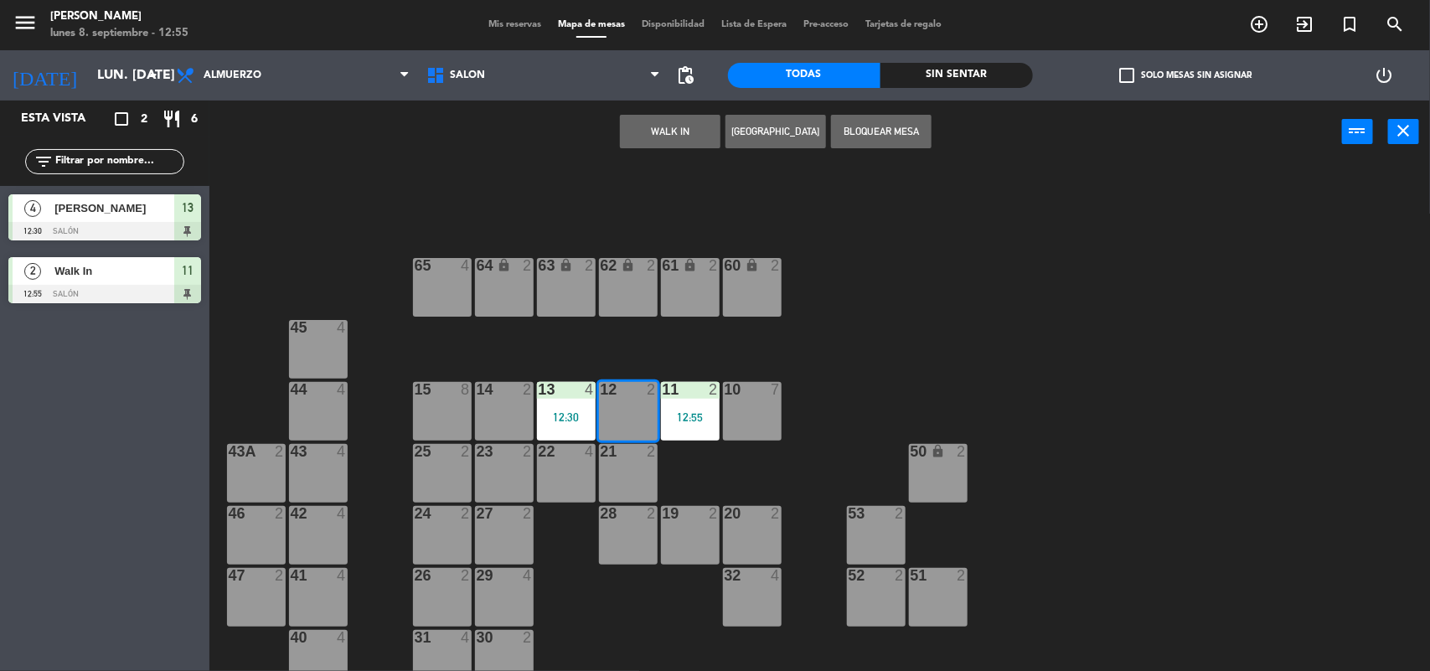
click at [655, 131] on button "WALK IN" at bounding box center [670, 132] width 101 height 34
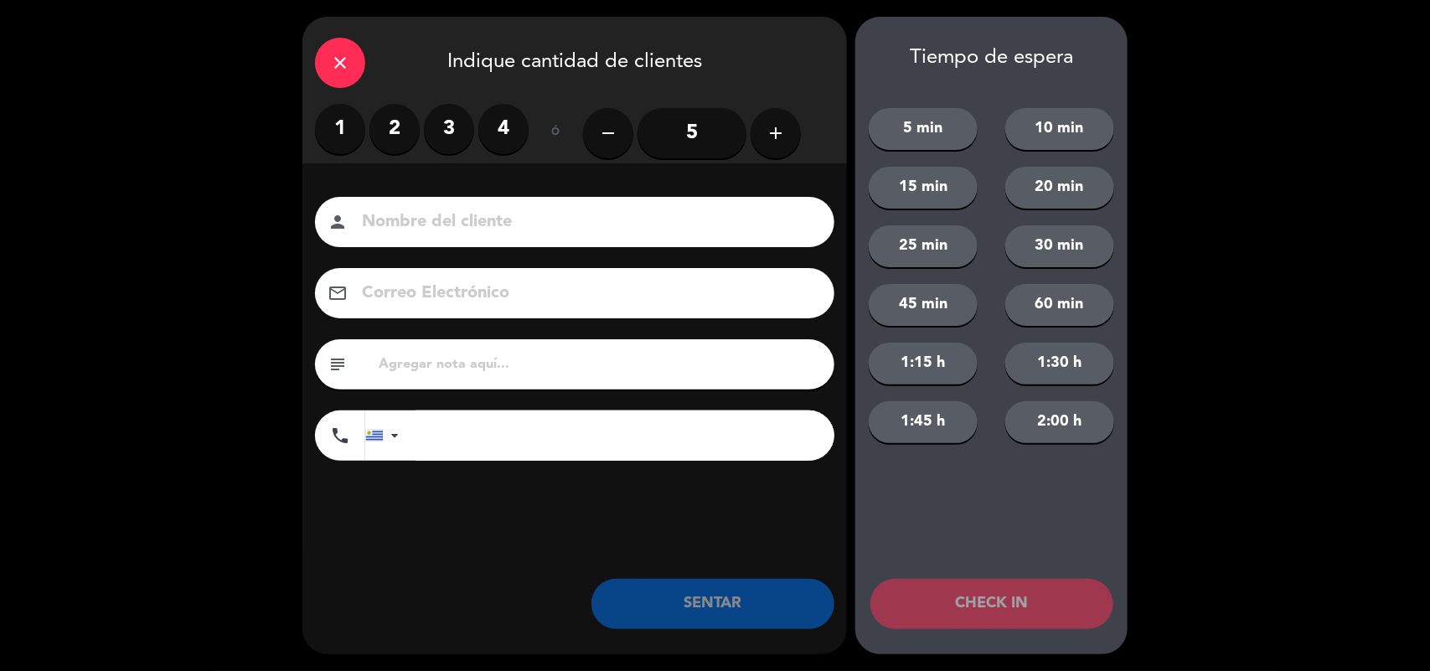
click at [383, 130] on label "2" at bounding box center [394, 129] width 50 height 50
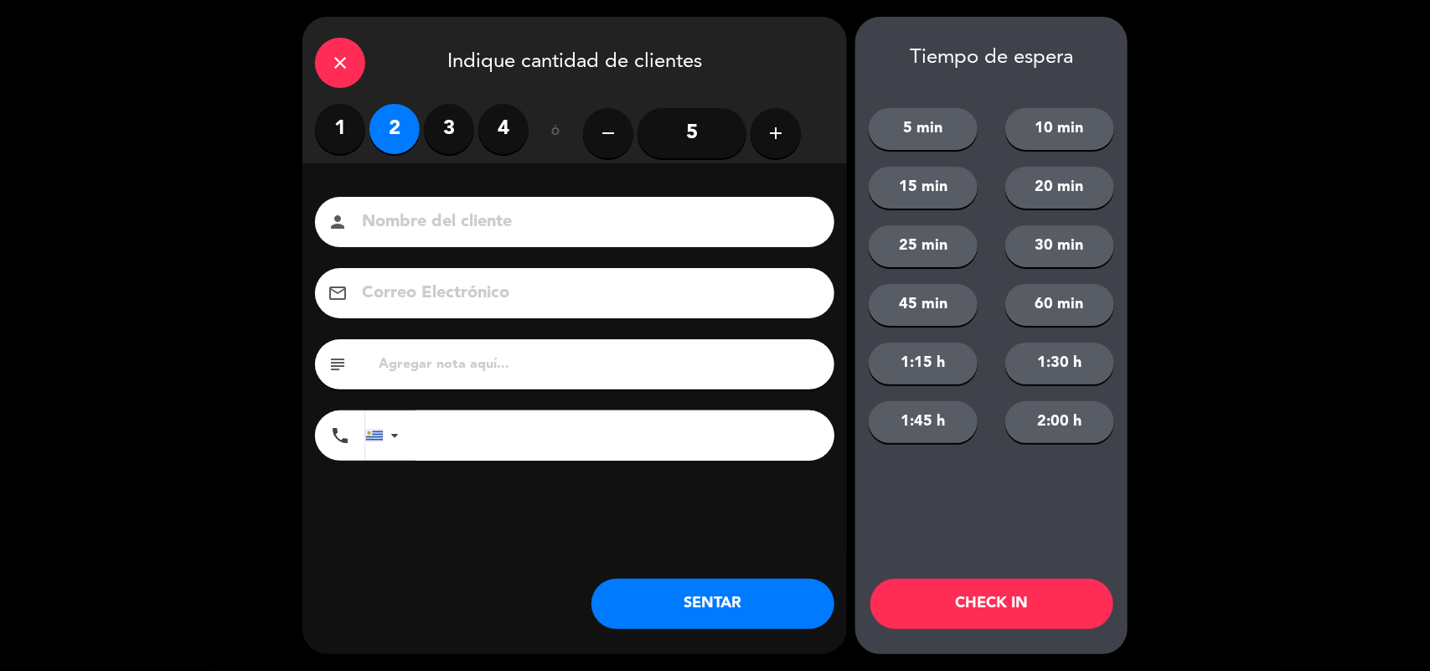
click at [631, 611] on button "SENTAR" at bounding box center [712, 604] width 243 height 50
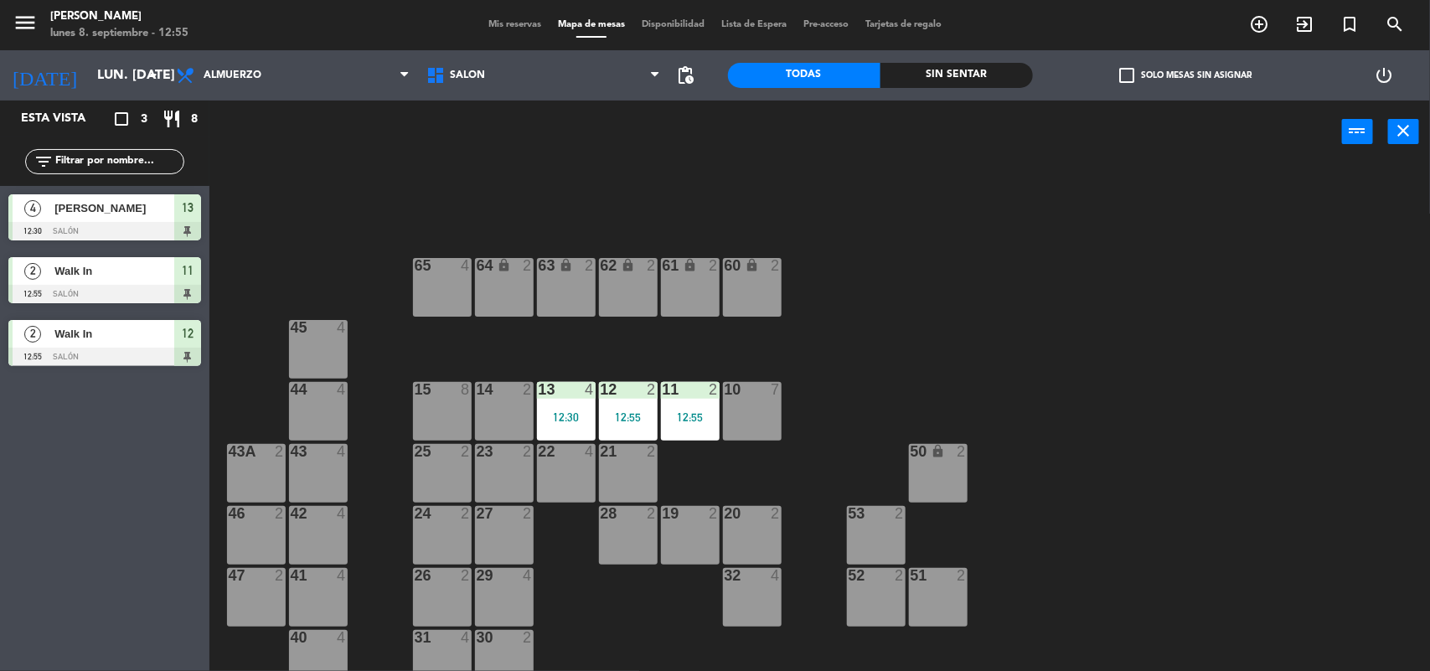
drag, startPoint x: 444, startPoint y: 524, endPoint x: 498, endPoint y: 251, distance: 277.6
click at [438, 511] on div "24 2" at bounding box center [442, 535] width 59 height 59
click at [451, 518] on div at bounding box center [442, 513] width 28 height 15
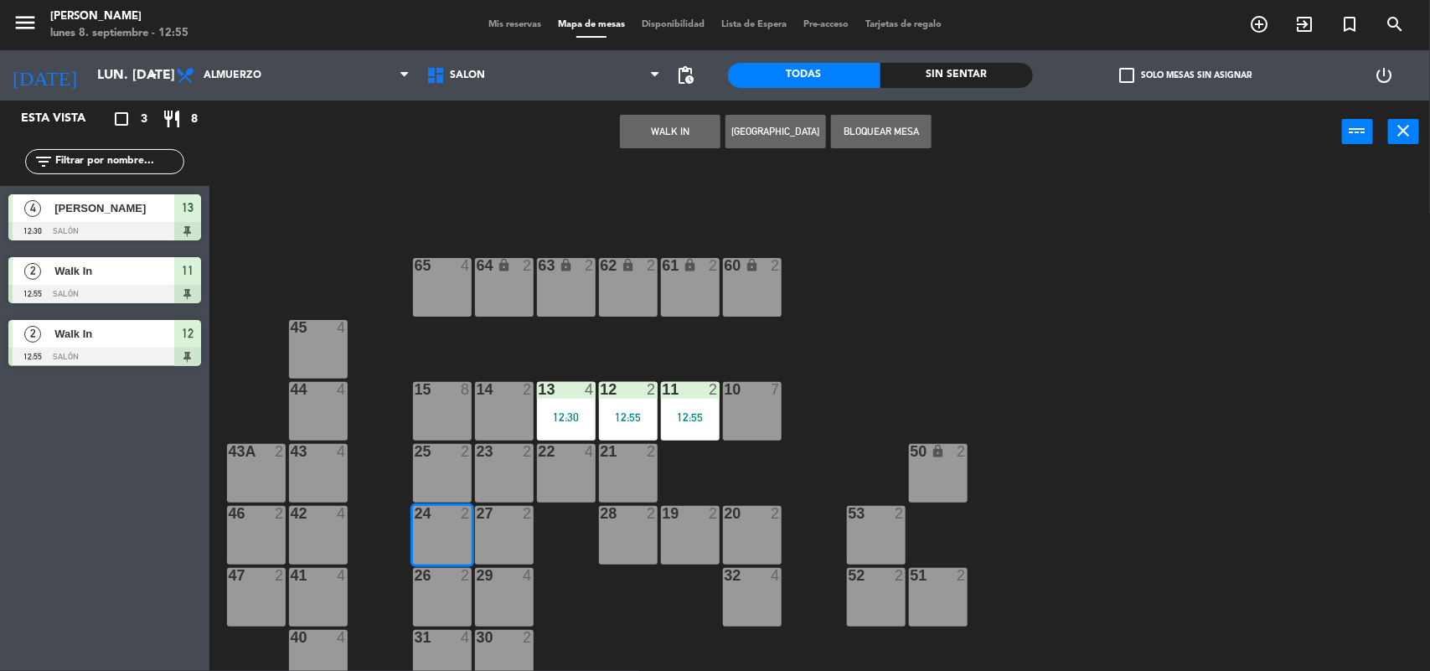
click at [668, 122] on button "WALK IN" at bounding box center [670, 132] width 101 height 34
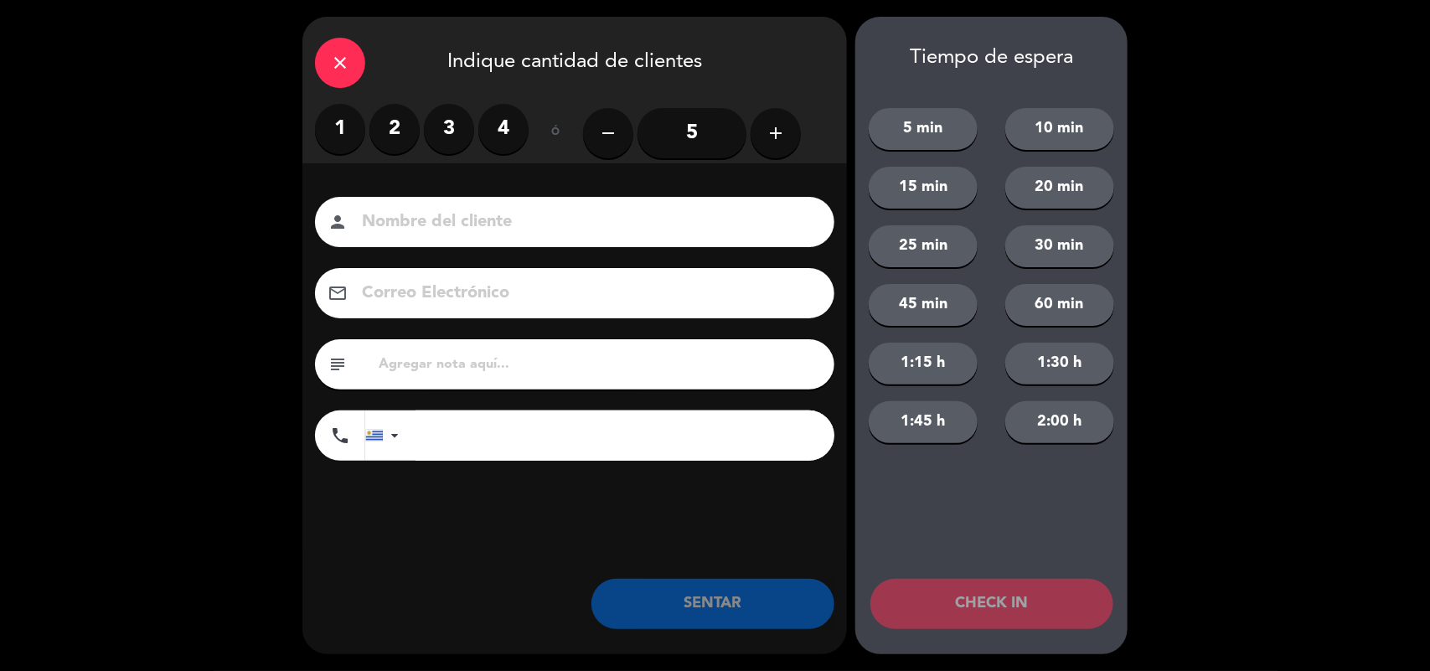
click at [400, 139] on label "2" at bounding box center [394, 129] width 50 height 50
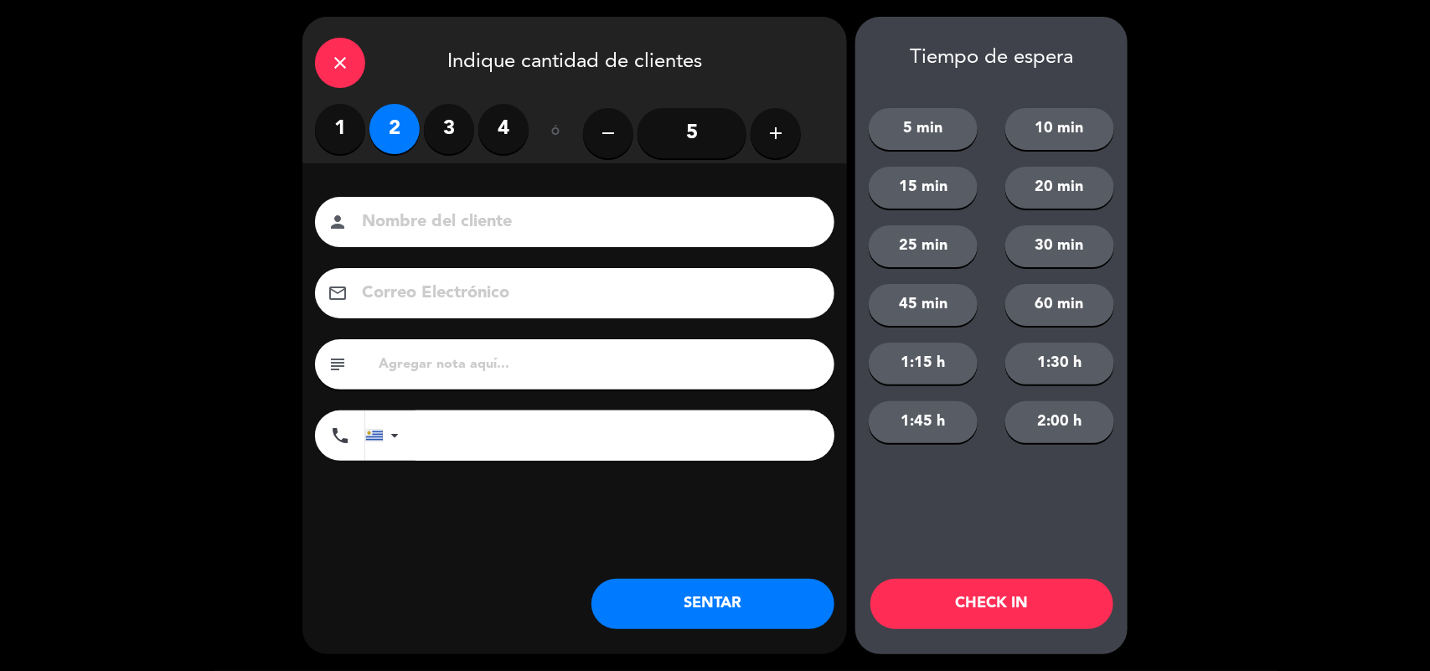
click at [698, 599] on button "SENTAR" at bounding box center [712, 604] width 243 height 50
